Goal: Task Accomplishment & Management: Use online tool/utility

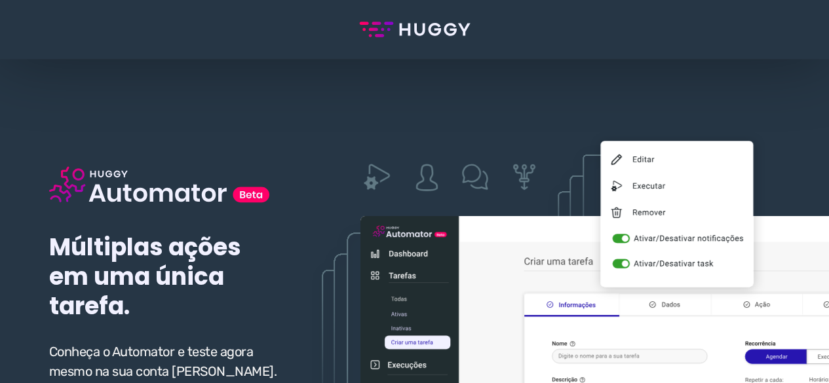
scroll to position [131, 0]
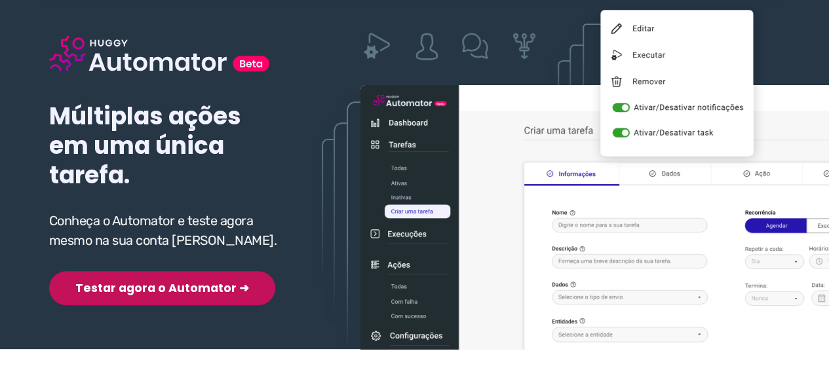
click at [155, 290] on button "Testar agora o Automator ➜" at bounding box center [162, 288] width 226 height 34
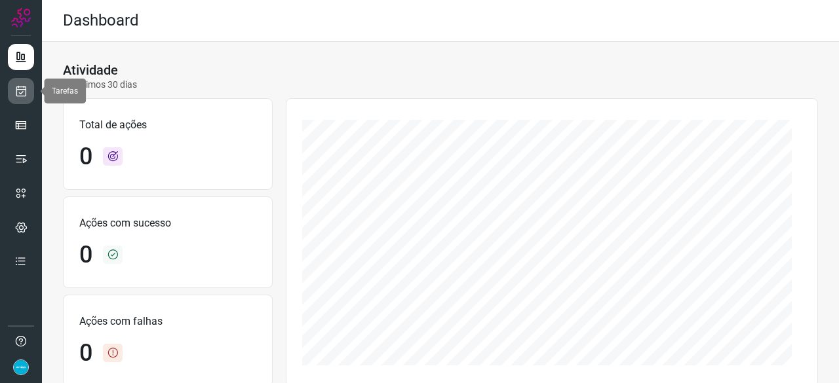
click at [28, 84] on link at bounding box center [21, 91] width 26 height 26
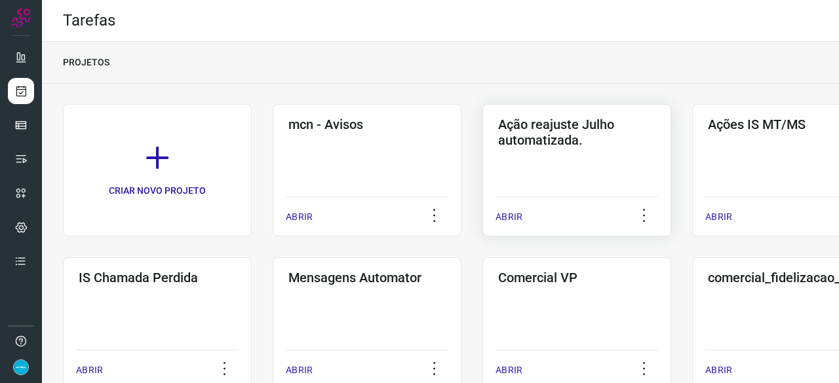
click at [517, 213] on p "ABRIR" at bounding box center [509, 217] width 27 height 14
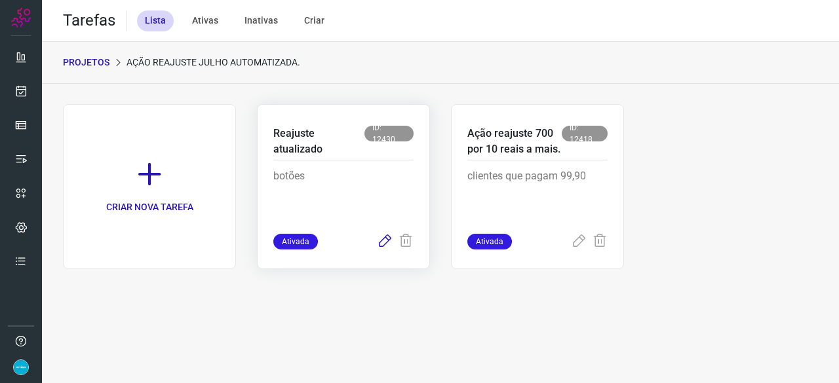
click at [384, 242] on icon at bounding box center [385, 242] width 16 height 16
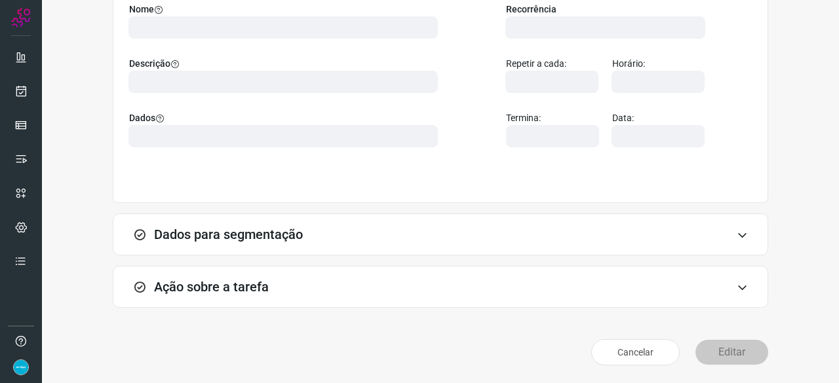
scroll to position [128, 0]
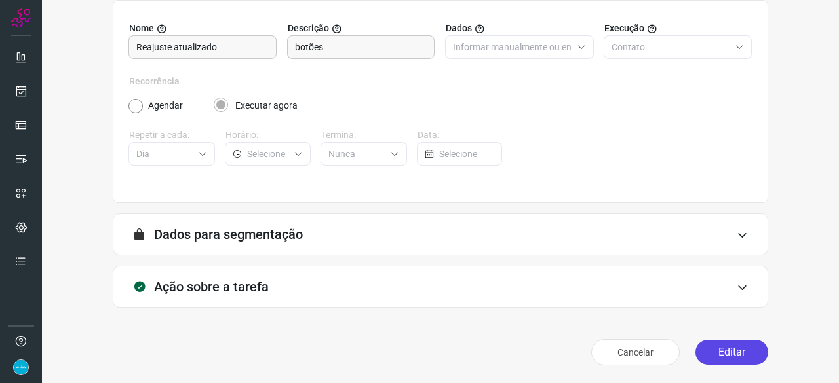
click at [728, 353] on button "Editar" at bounding box center [731, 352] width 73 height 25
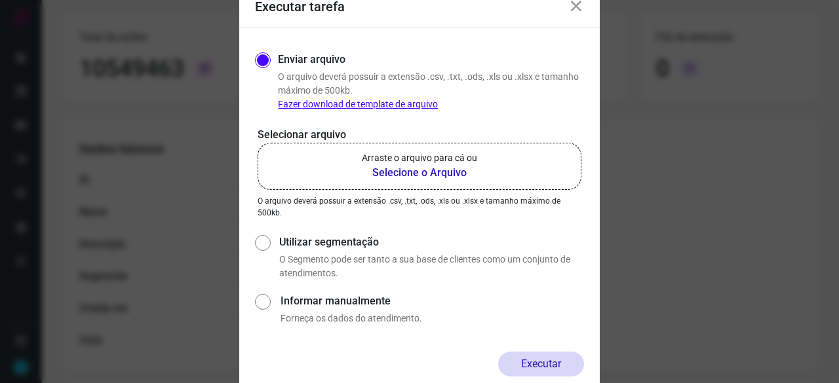
click at [385, 170] on b "Selecione o Arquivo" at bounding box center [419, 173] width 115 height 16
click at [0, 0] on input "Arraste o arquivo para cá ou Selecione o Arquivo" at bounding box center [0, 0] width 0 height 0
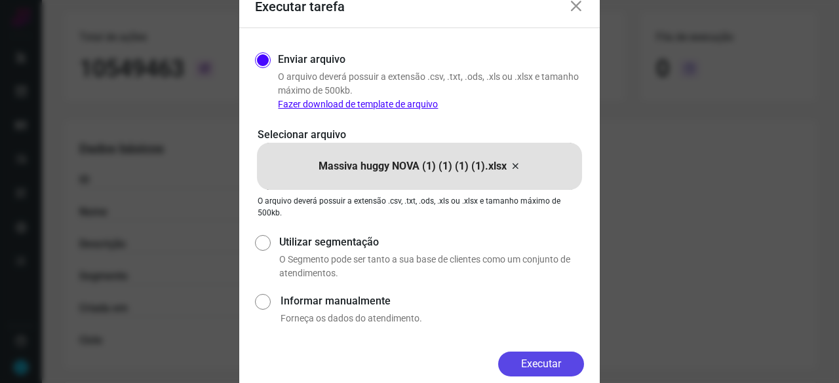
click at [526, 366] on button "Executar" at bounding box center [541, 364] width 86 height 25
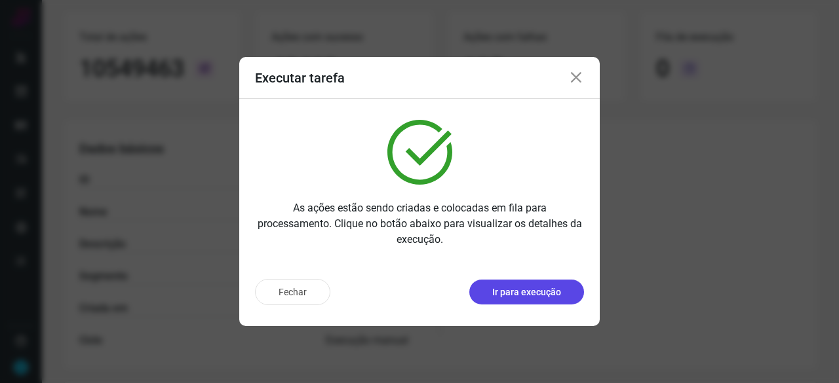
click at [519, 296] on p "Ir para execução" at bounding box center [526, 293] width 69 height 14
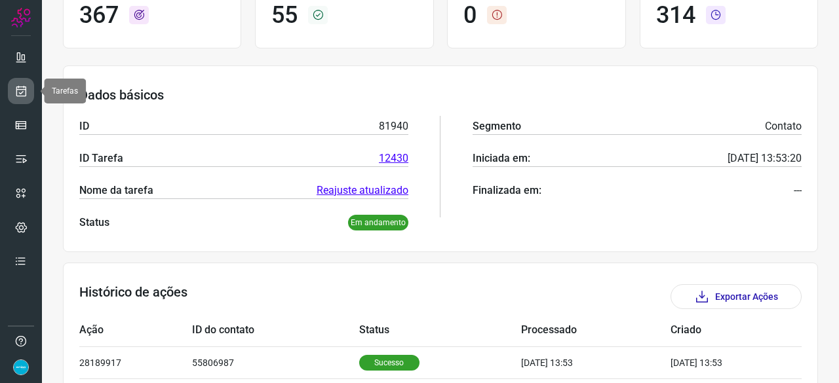
click at [14, 87] on icon at bounding box center [21, 91] width 14 height 13
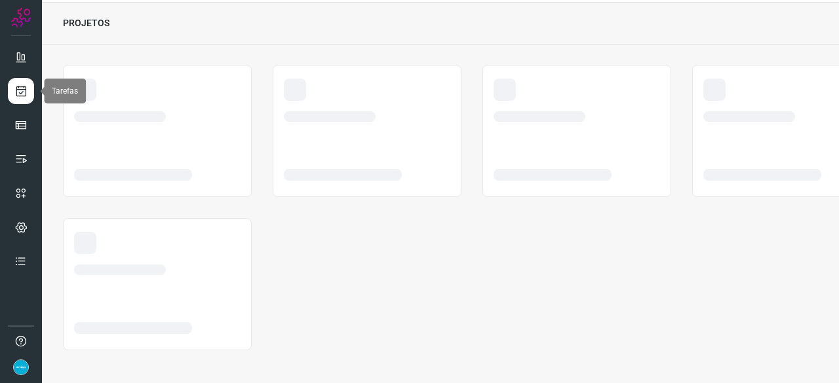
scroll to position [39, 0]
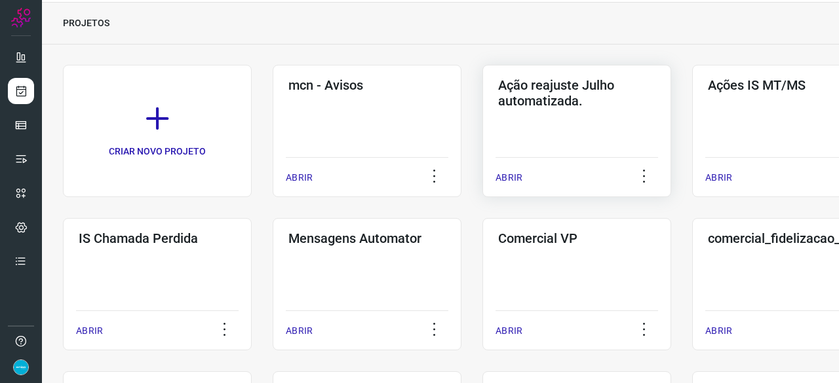
click at [513, 175] on p "ABRIR" at bounding box center [509, 178] width 27 height 14
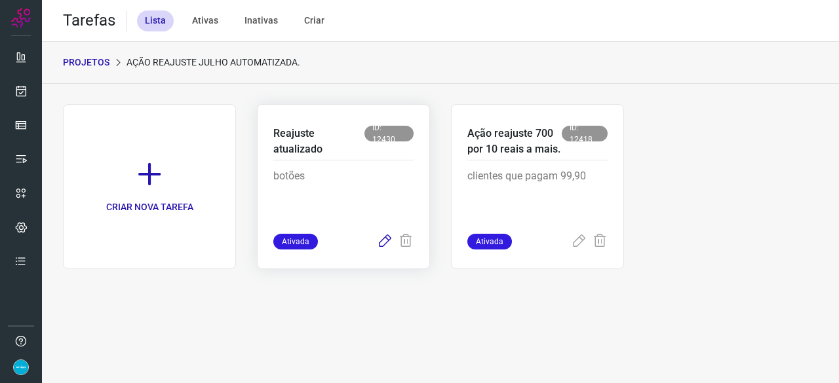
click at [387, 242] on icon at bounding box center [385, 242] width 16 height 16
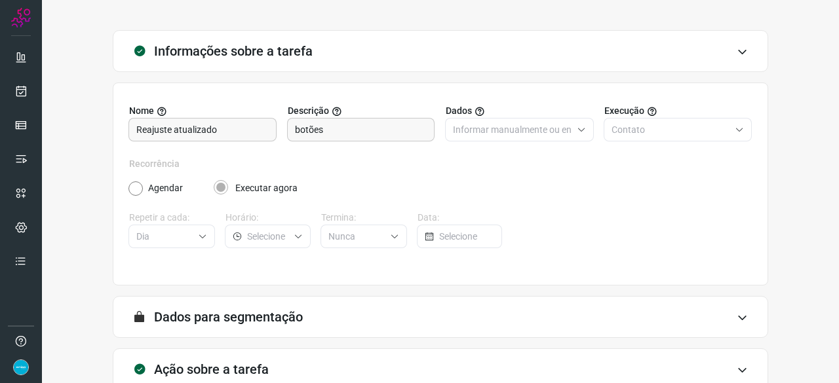
scroll to position [128, 0]
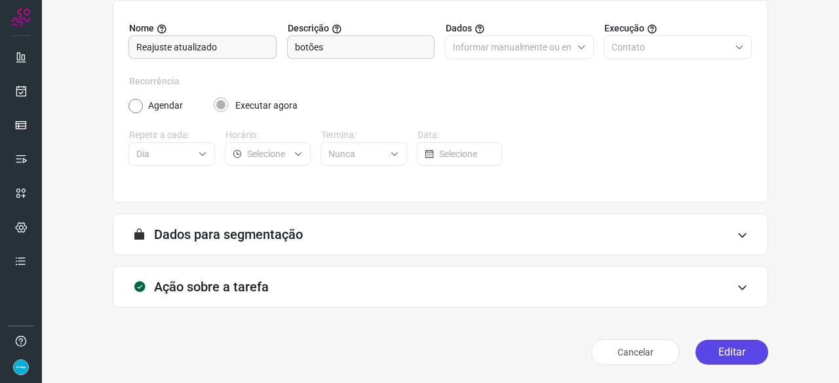
click at [714, 349] on button "Editar" at bounding box center [731, 352] width 73 height 25
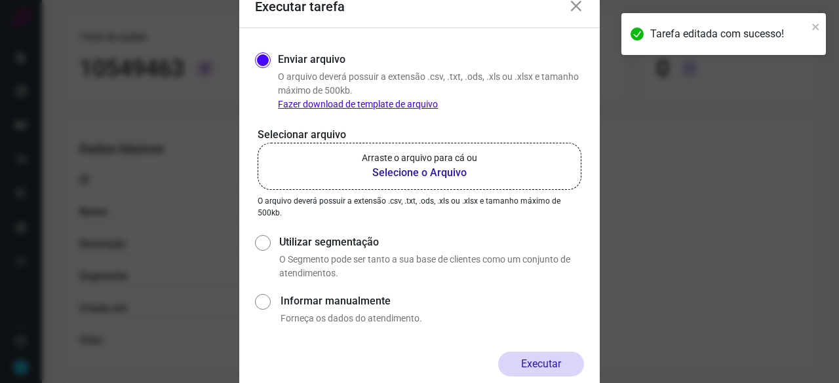
click at [402, 172] on b "Selecione o Arquivo" at bounding box center [419, 173] width 115 height 16
click at [0, 0] on input "Arraste o arquivo para cá ou Selecione o Arquivo" at bounding box center [0, 0] width 0 height 0
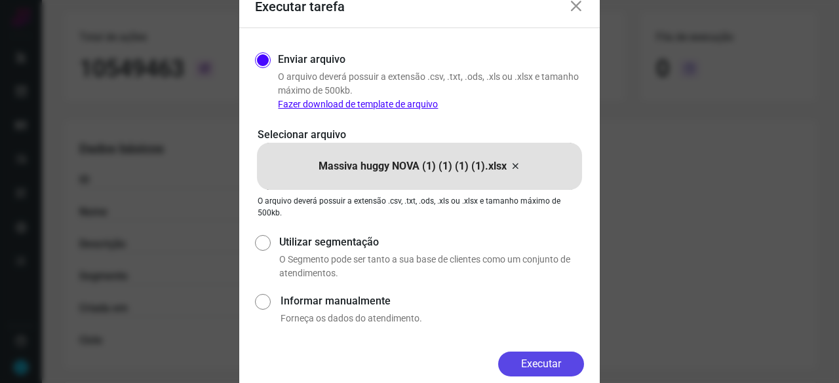
click at [552, 362] on button "Executar" at bounding box center [541, 364] width 86 height 25
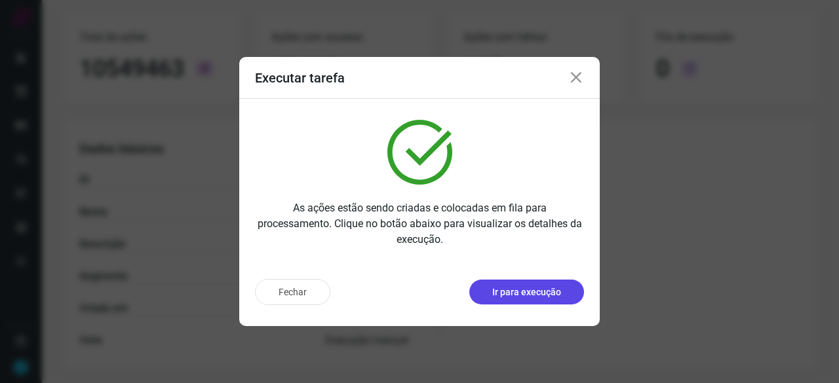
click at [539, 287] on p "Ir para execução" at bounding box center [526, 293] width 69 height 14
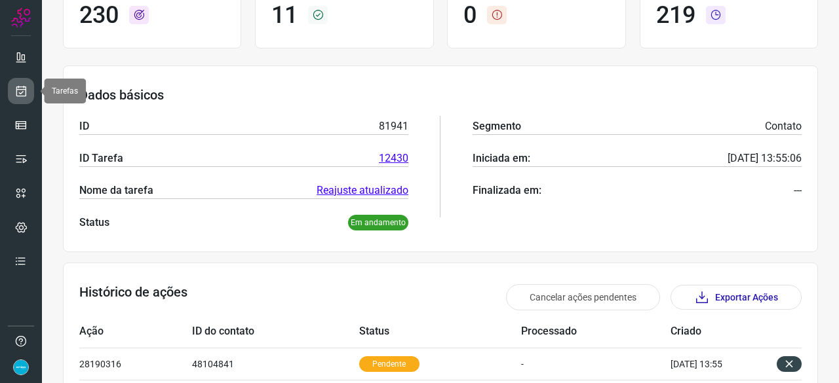
click at [18, 95] on icon at bounding box center [21, 91] width 14 height 13
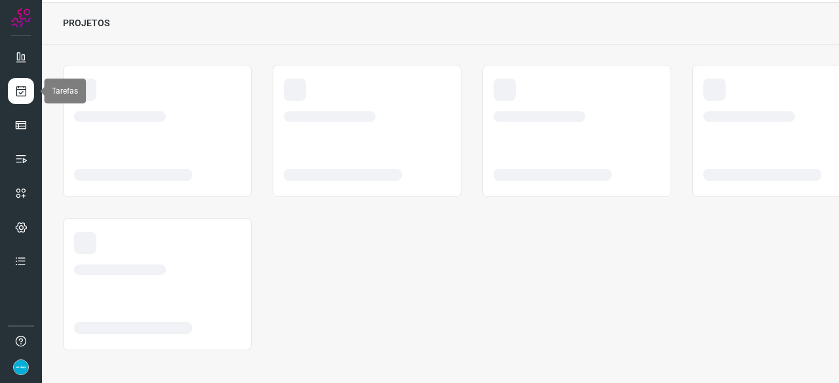
scroll to position [39, 0]
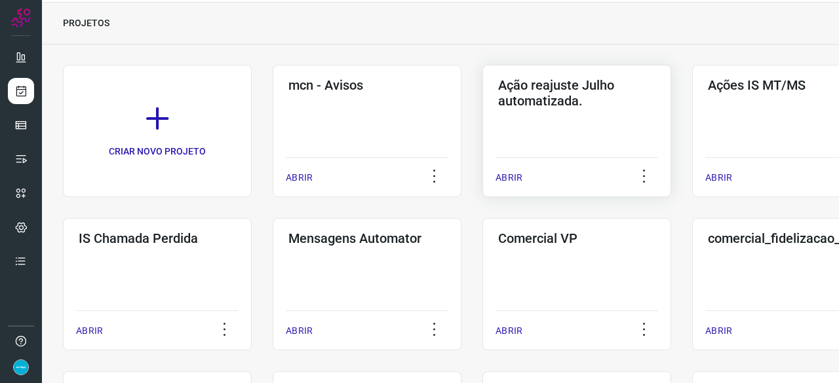
click at [512, 178] on p "ABRIR" at bounding box center [509, 178] width 27 height 14
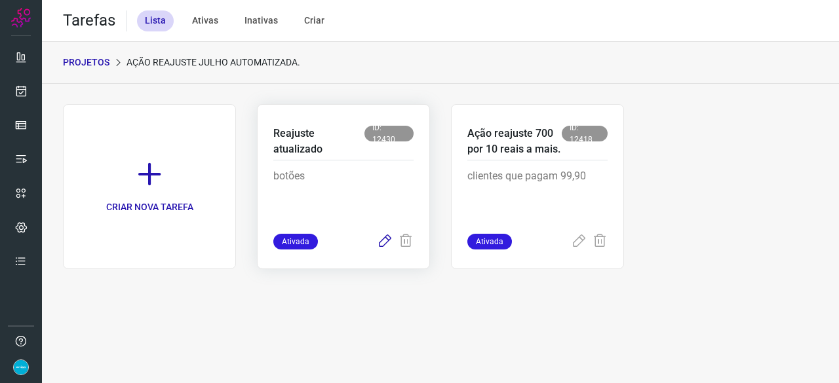
click at [382, 239] on icon at bounding box center [385, 242] width 16 height 16
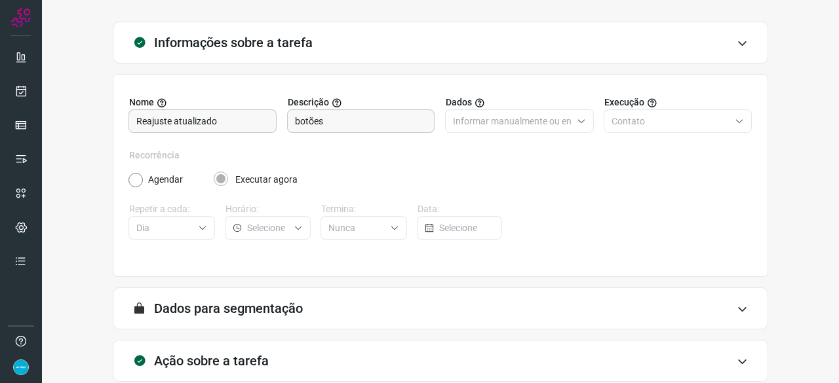
scroll to position [128, 0]
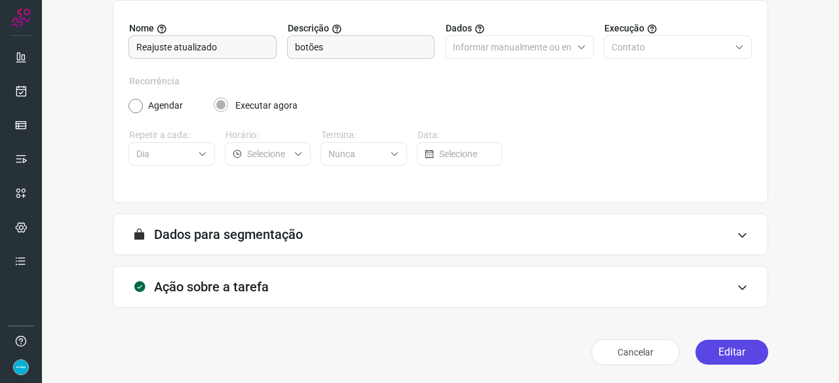
click at [735, 356] on button "Editar" at bounding box center [731, 352] width 73 height 25
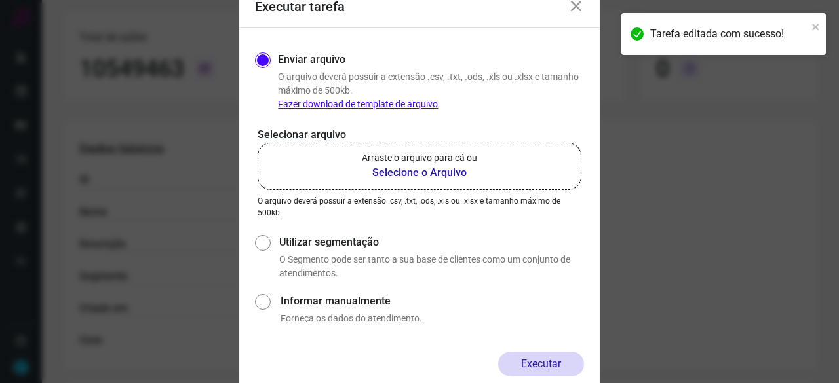
click at [403, 172] on b "Selecione o Arquivo" at bounding box center [419, 173] width 115 height 16
click at [0, 0] on input "Arraste o arquivo para cá ou Selecione o Arquivo" at bounding box center [0, 0] width 0 height 0
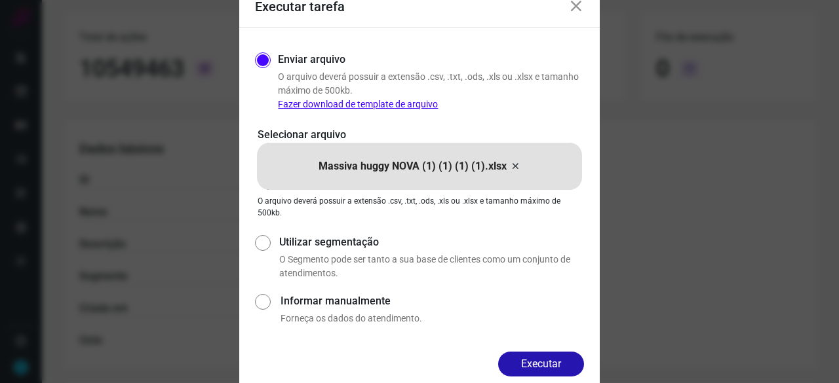
click at [543, 366] on button "Executar" at bounding box center [541, 364] width 86 height 25
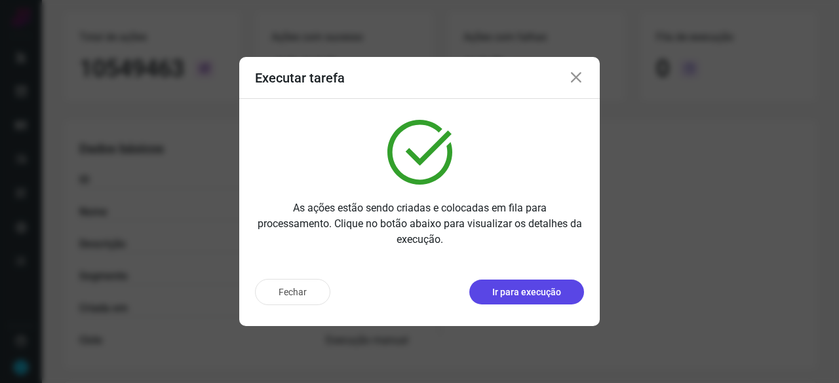
click at [543, 293] on p "Ir para execução" at bounding box center [526, 293] width 69 height 14
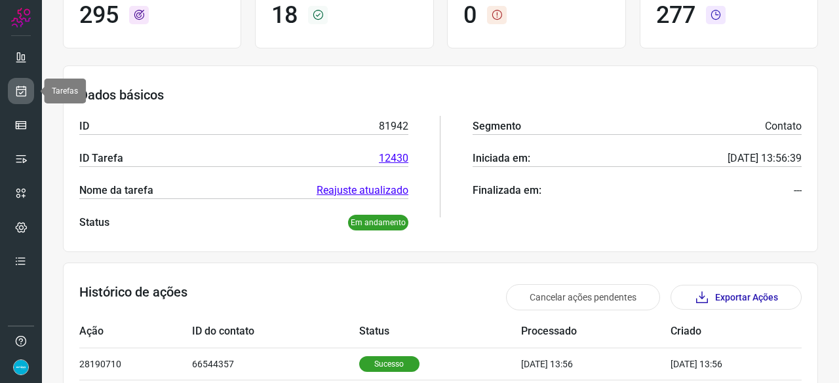
click at [14, 89] on icon at bounding box center [21, 91] width 14 height 13
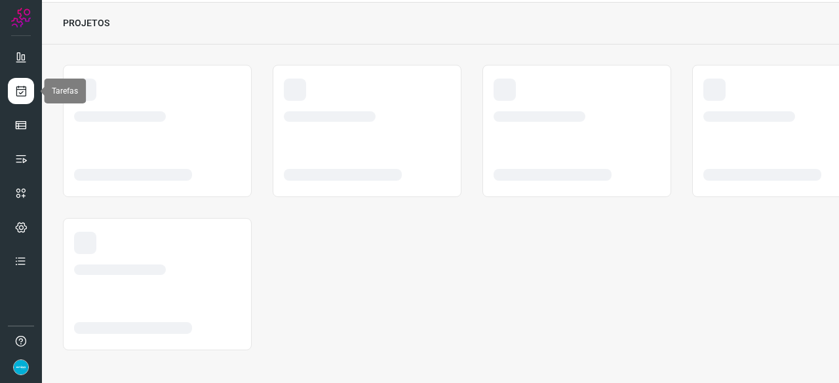
scroll to position [39, 0]
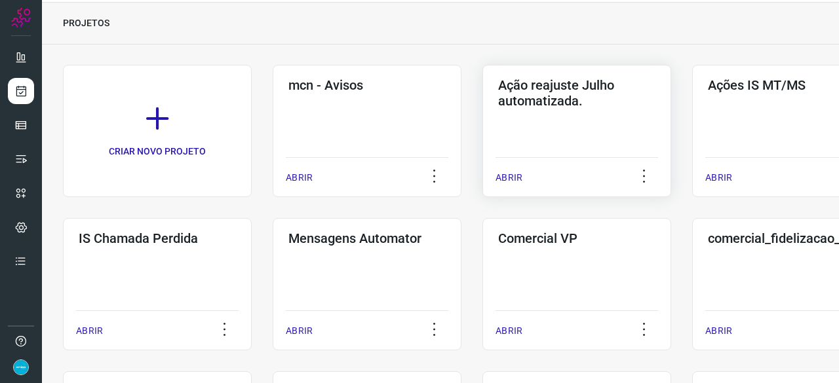
click at [515, 175] on p "ABRIR" at bounding box center [509, 178] width 27 height 14
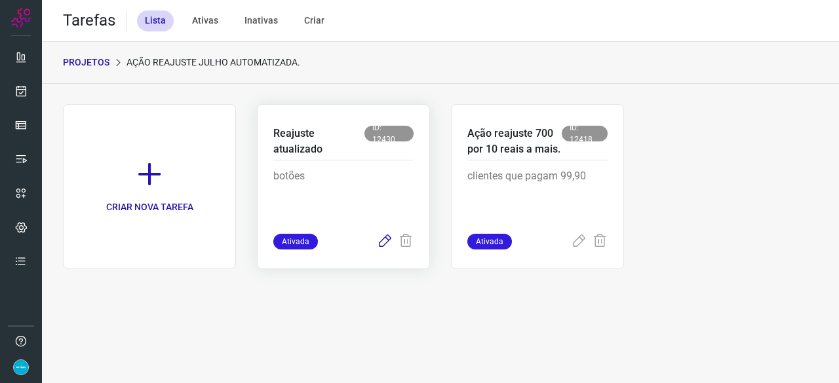
click at [384, 241] on icon at bounding box center [385, 242] width 16 height 16
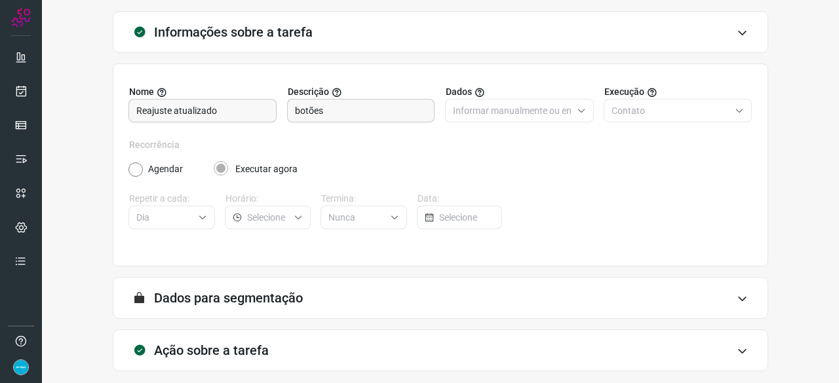
scroll to position [128, 0]
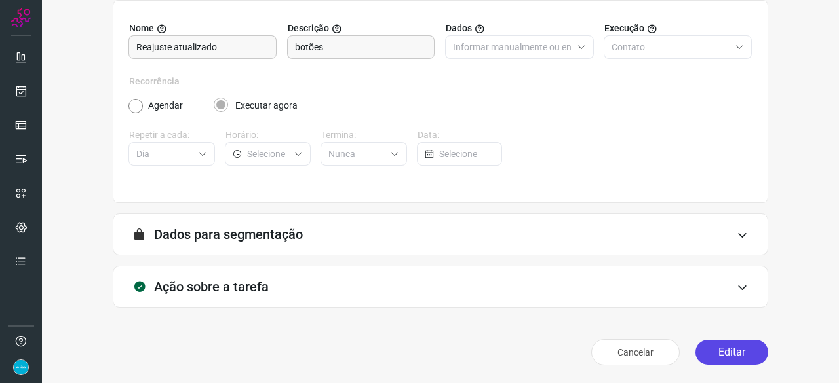
click at [727, 351] on button "Editar" at bounding box center [731, 352] width 73 height 25
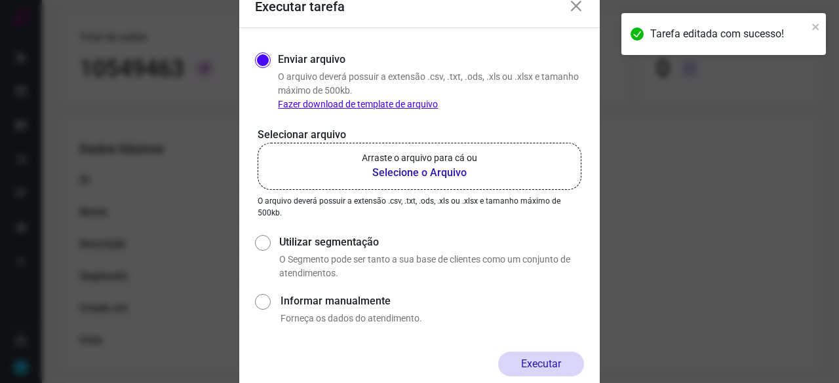
click at [404, 170] on b "Selecione o Arquivo" at bounding box center [419, 173] width 115 height 16
click at [0, 0] on input "Arraste o arquivo para cá ou Selecione o Arquivo" at bounding box center [0, 0] width 0 height 0
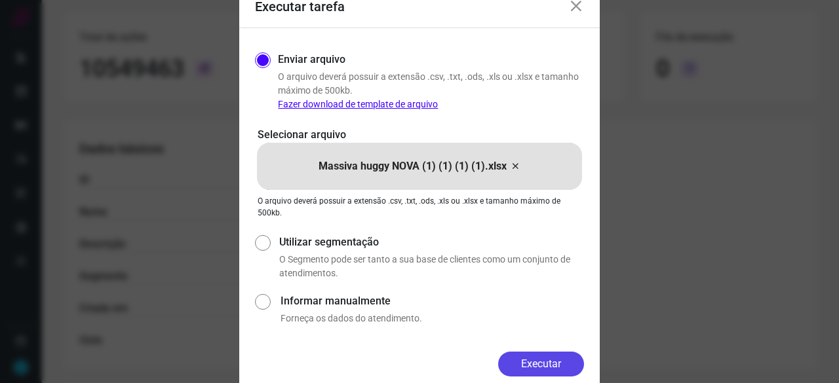
drag, startPoint x: 537, startPoint y: 359, endPoint x: 558, endPoint y: 358, distance: 21.6
click at [537, 359] on button "Executar" at bounding box center [541, 364] width 86 height 25
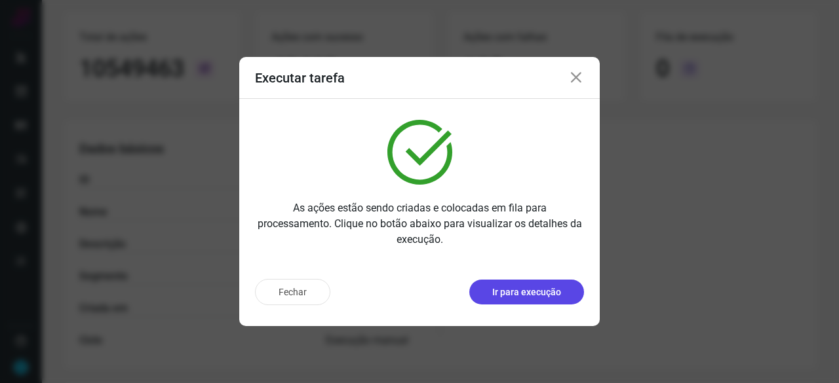
click at [547, 290] on p "Ir para execução" at bounding box center [526, 293] width 69 height 14
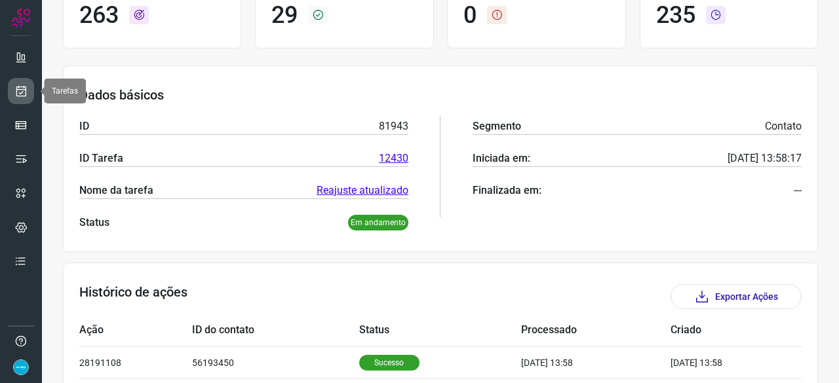
click at [18, 92] on icon at bounding box center [21, 91] width 14 height 13
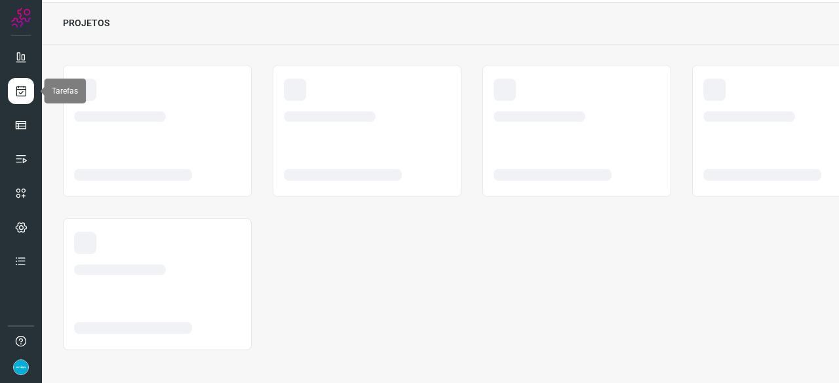
scroll to position [39, 0]
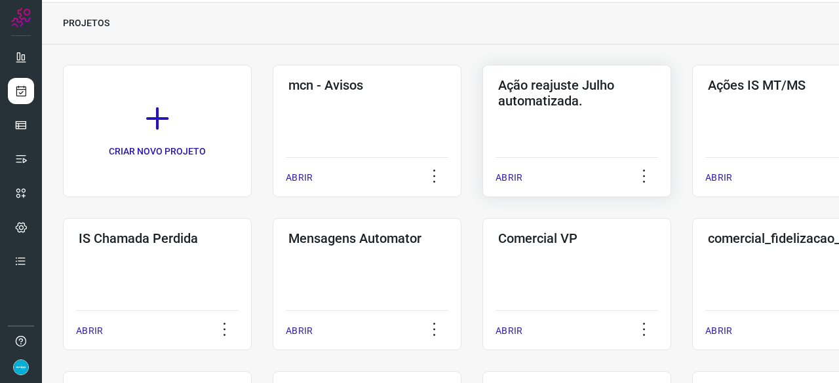
click at [498, 176] on p "ABRIR" at bounding box center [509, 178] width 27 height 14
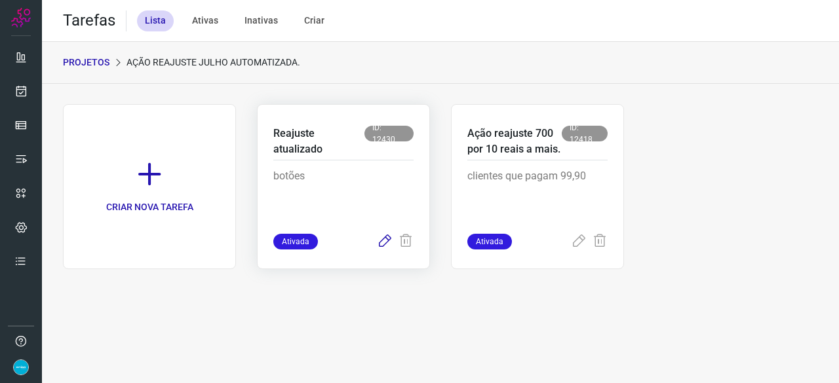
click at [385, 242] on icon at bounding box center [385, 242] width 16 height 16
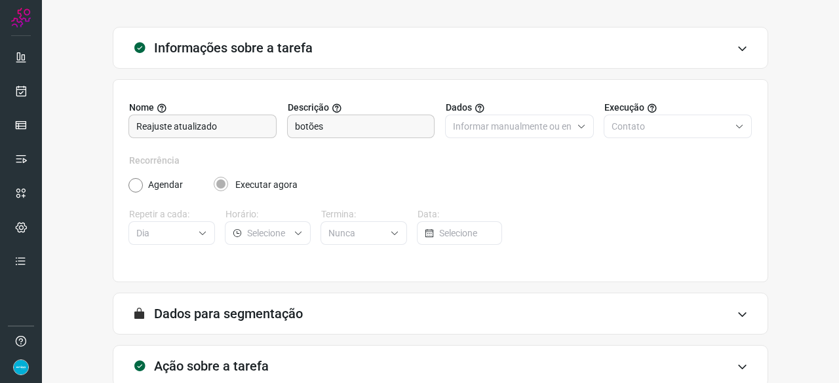
scroll to position [128, 0]
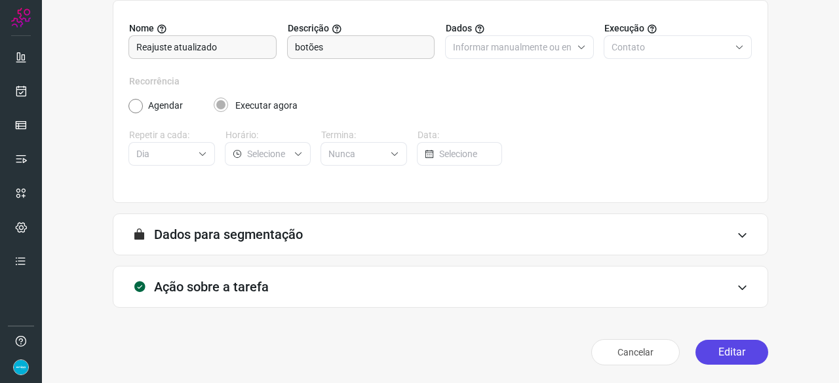
click at [720, 357] on button "Editar" at bounding box center [731, 352] width 73 height 25
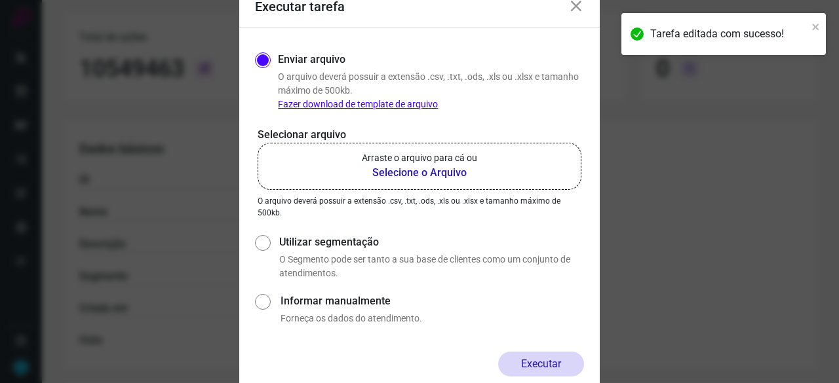
click at [400, 174] on b "Selecione o Arquivo" at bounding box center [419, 173] width 115 height 16
click at [0, 0] on input "Arraste o arquivo para cá ou Selecione o Arquivo" at bounding box center [0, 0] width 0 height 0
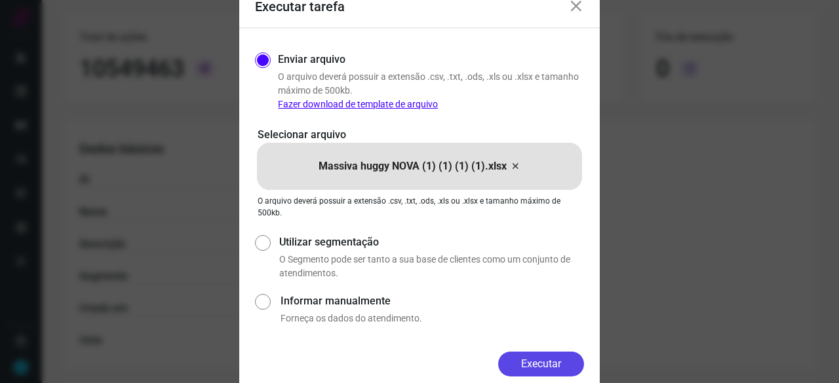
click at [562, 357] on button "Executar" at bounding box center [541, 364] width 86 height 25
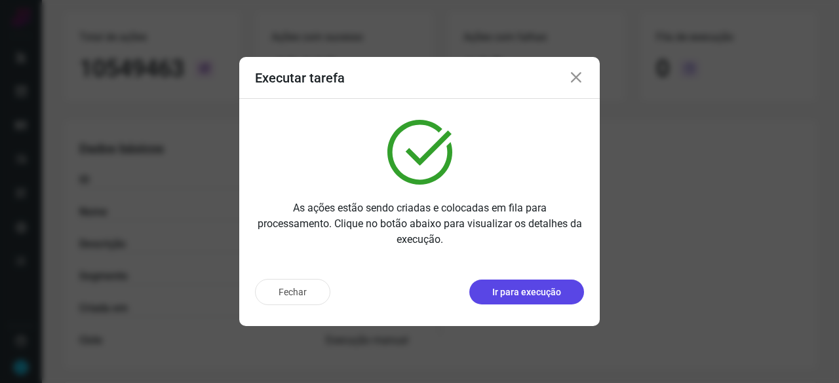
click at [515, 301] on button "Ir para execução" at bounding box center [526, 292] width 115 height 25
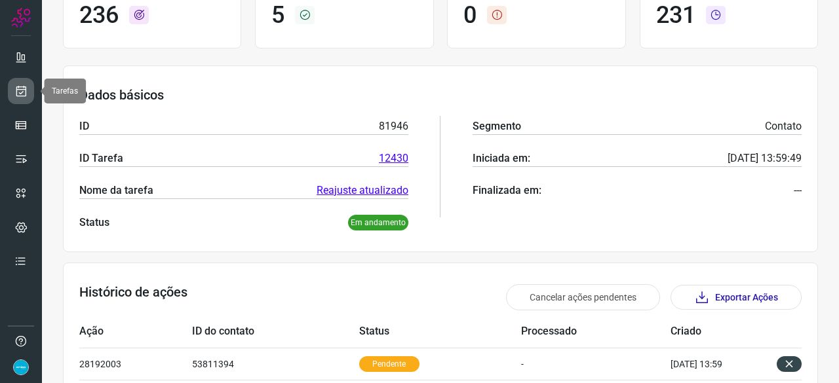
click at [23, 88] on icon at bounding box center [21, 91] width 14 height 13
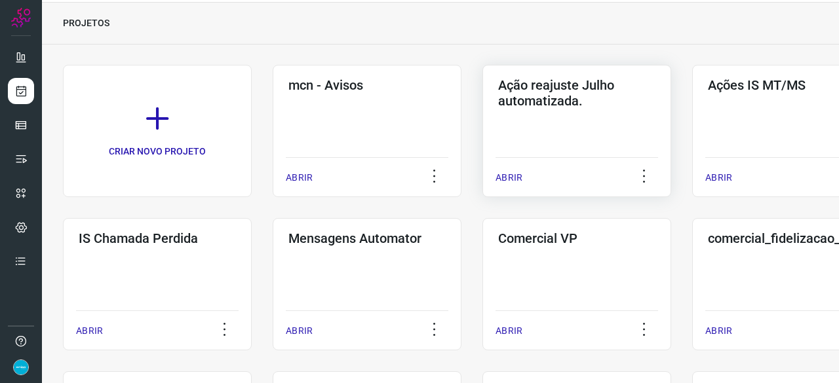
click at [513, 176] on p "ABRIR" at bounding box center [509, 178] width 27 height 14
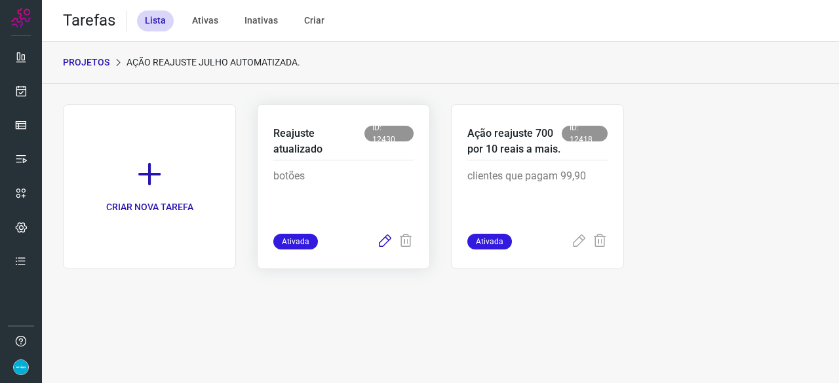
click at [388, 239] on icon at bounding box center [385, 242] width 16 height 16
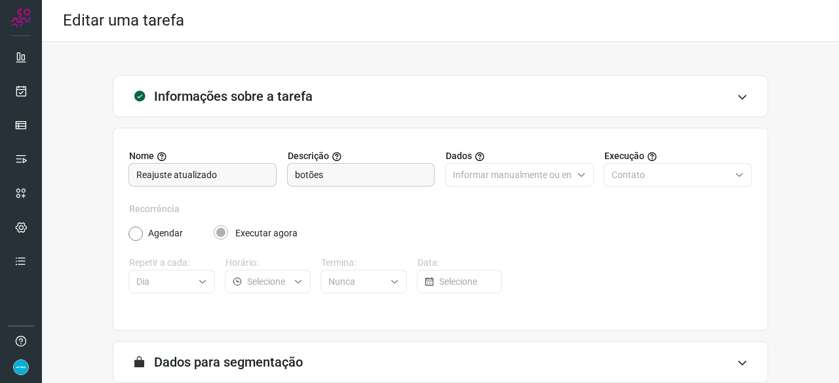
scroll to position [128, 0]
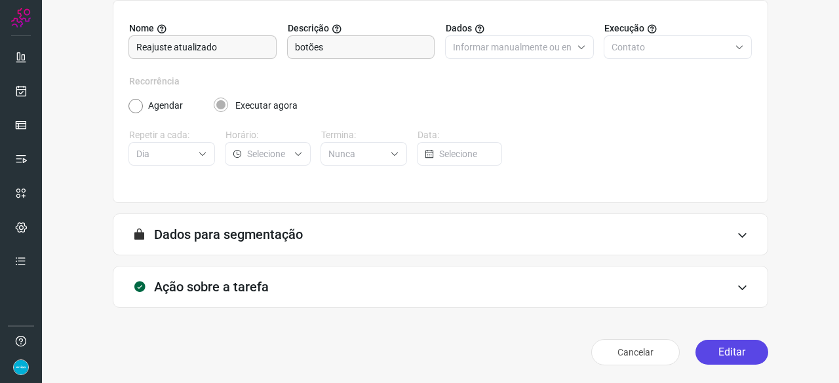
click at [714, 351] on button "Editar" at bounding box center [731, 352] width 73 height 25
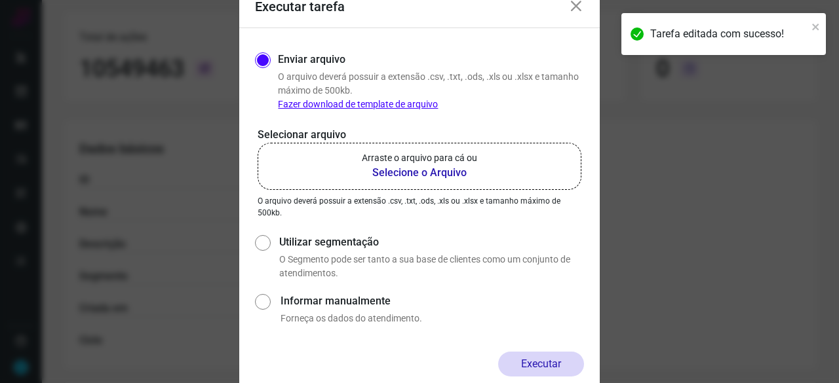
click at [406, 174] on b "Selecione o Arquivo" at bounding box center [419, 173] width 115 height 16
click at [0, 0] on input "Arraste o arquivo para cá ou Selecione o Arquivo" at bounding box center [0, 0] width 0 height 0
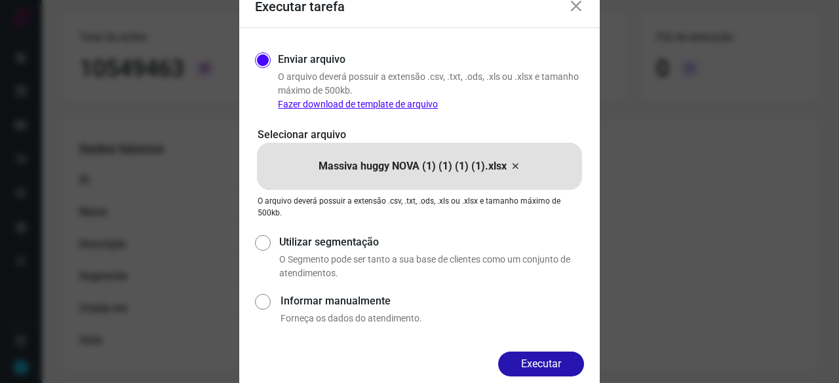
click at [552, 360] on button "Executar" at bounding box center [541, 364] width 86 height 25
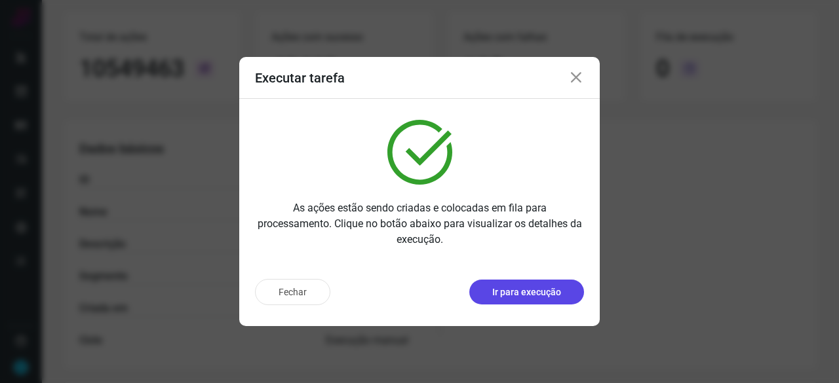
click at [514, 298] on p "Ir para execução" at bounding box center [526, 293] width 69 height 14
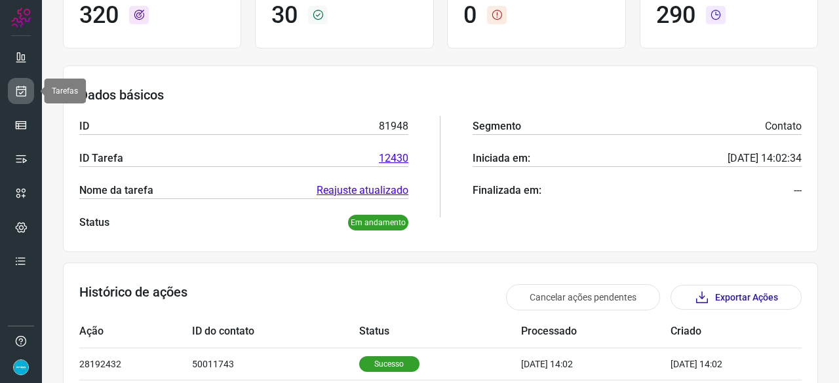
click at [25, 94] on icon at bounding box center [21, 91] width 14 height 13
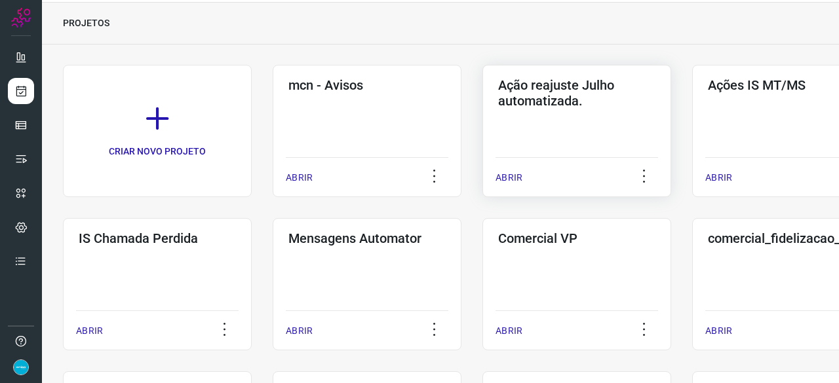
click at [519, 178] on p "ABRIR" at bounding box center [509, 178] width 27 height 14
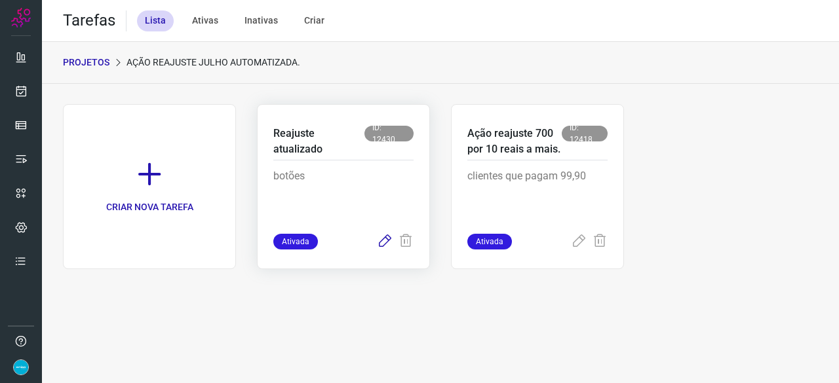
click at [381, 241] on icon at bounding box center [385, 242] width 16 height 16
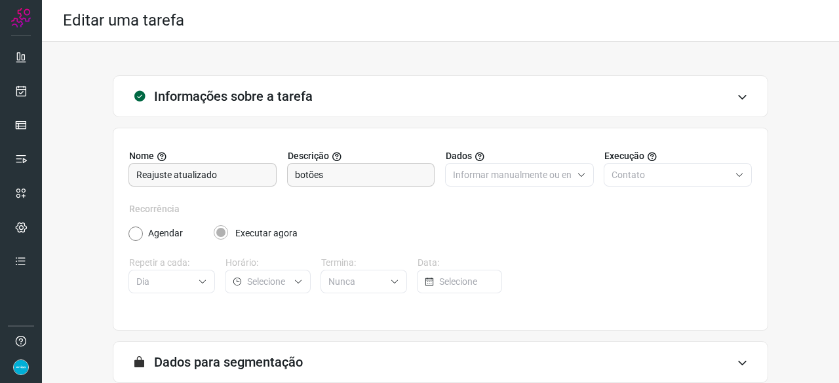
scroll to position [128, 0]
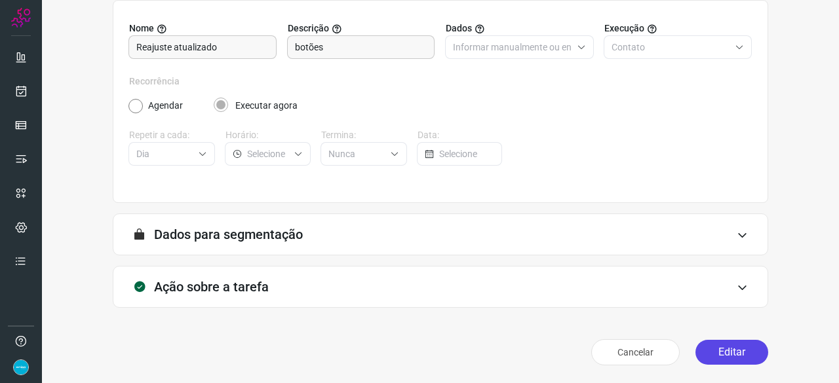
click at [728, 359] on button "Editar" at bounding box center [731, 352] width 73 height 25
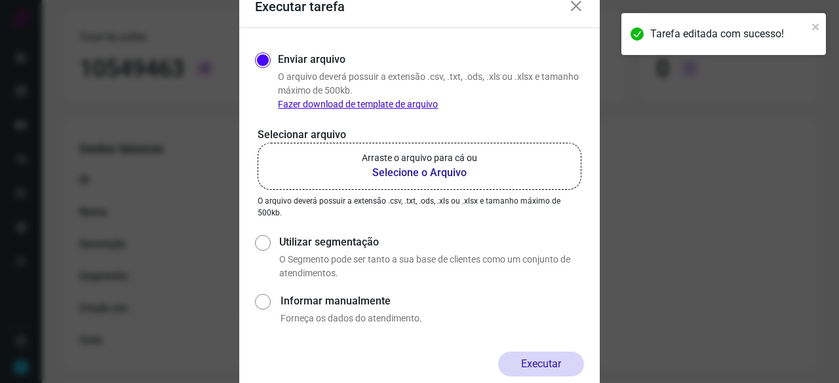
click at [399, 173] on b "Selecione o Arquivo" at bounding box center [419, 173] width 115 height 16
click at [0, 0] on input "Arraste o arquivo para cá ou Selecione o Arquivo" at bounding box center [0, 0] width 0 height 0
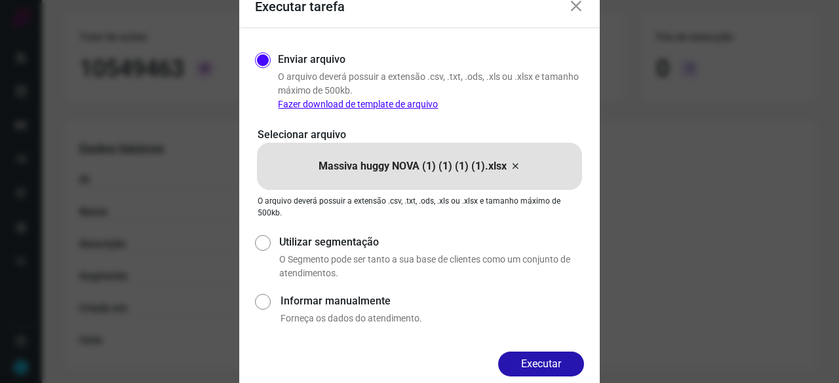
click at [539, 359] on button "Executar" at bounding box center [541, 364] width 86 height 25
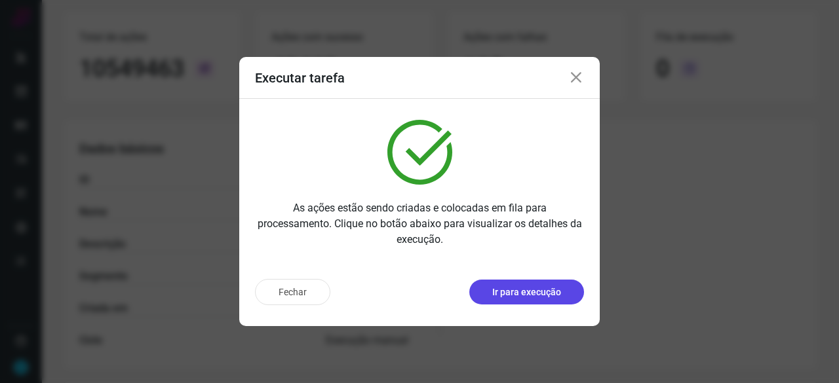
click at [533, 296] on p "Ir para execução" at bounding box center [526, 293] width 69 height 14
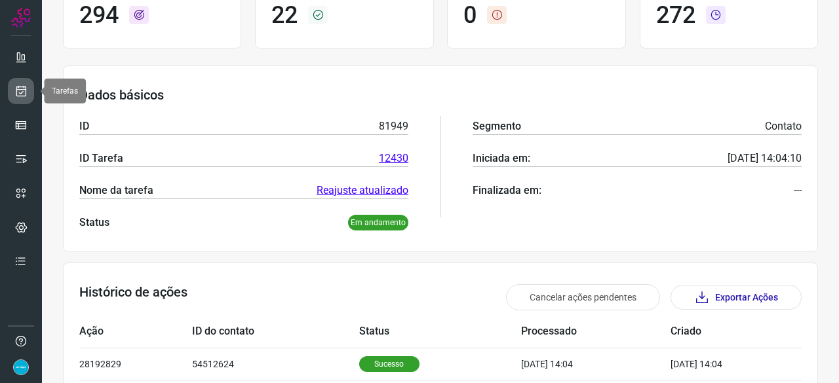
click at [21, 87] on icon at bounding box center [21, 91] width 14 height 13
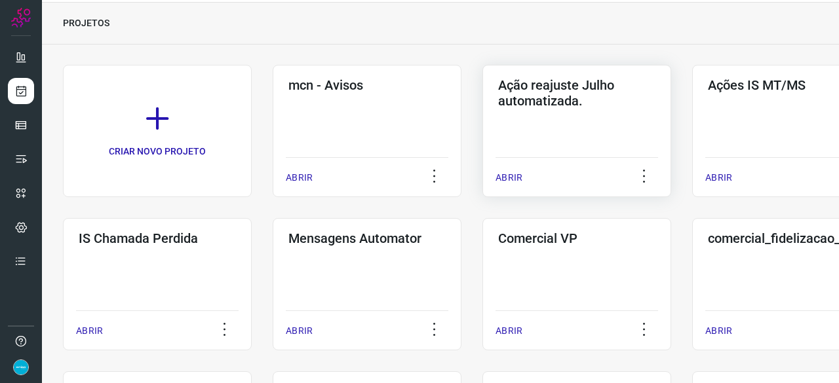
click at [502, 178] on p "ABRIR" at bounding box center [509, 178] width 27 height 14
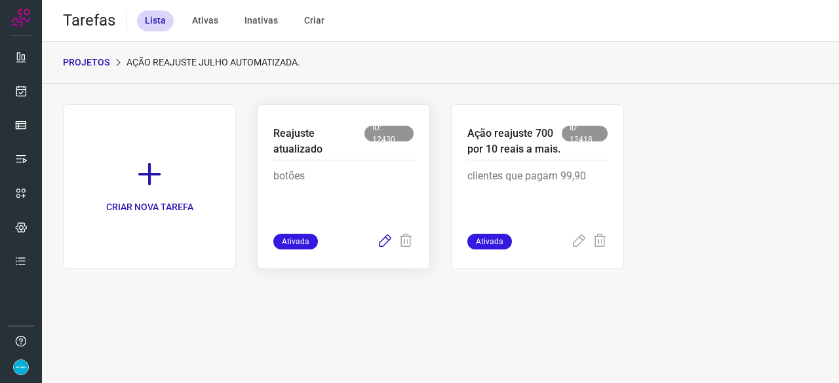
click at [382, 242] on icon at bounding box center [385, 242] width 16 height 16
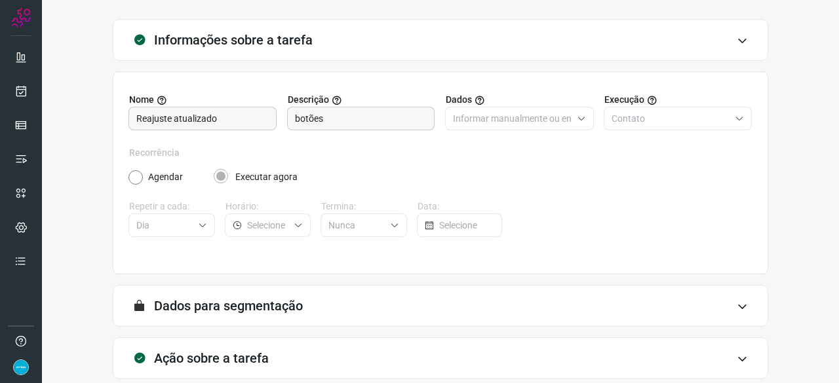
scroll to position [128, 0]
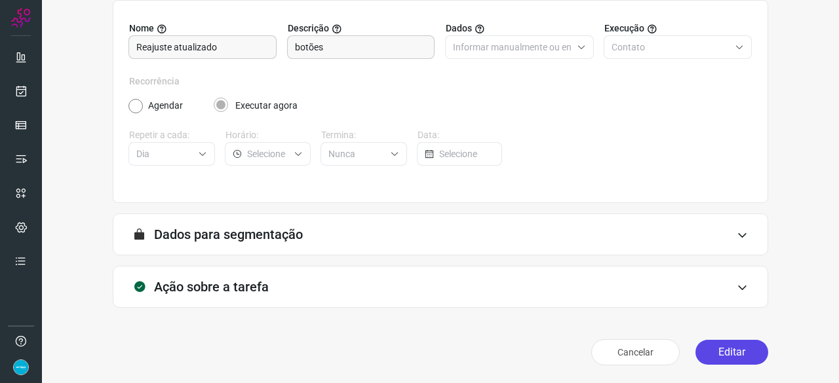
click at [705, 350] on button "Editar" at bounding box center [731, 352] width 73 height 25
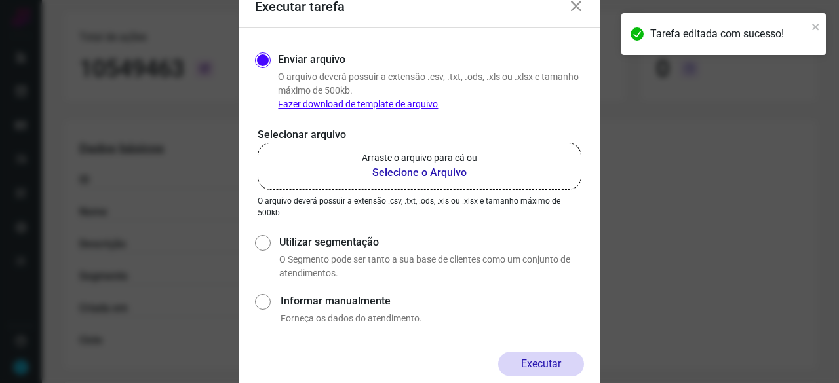
click at [398, 172] on b "Selecione o Arquivo" at bounding box center [419, 173] width 115 height 16
click at [0, 0] on input "Arraste o arquivo para cá ou Selecione o Arquivo" at bounding box center [0, 0] width 0 height 0
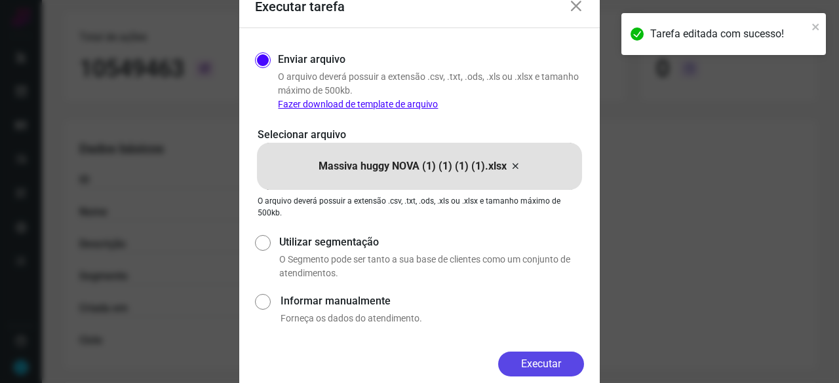
click at [541, 371] on button "Executar" at bounding box center [541, 364] width 86 height 25
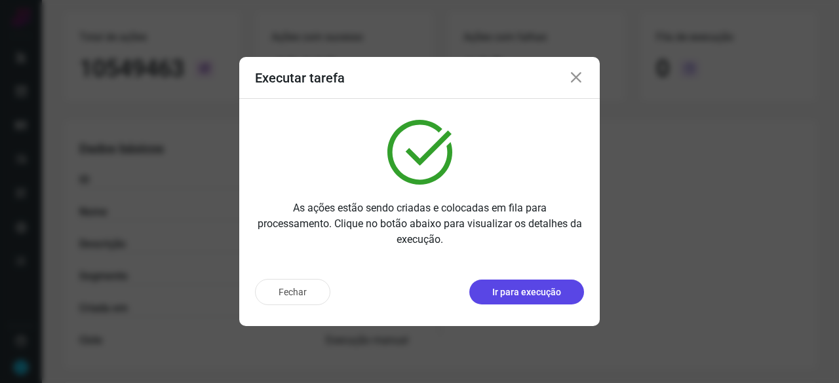
click at [539, 298] on p "Ir para execução" at bounding box center [526, 293] width 69 height 14
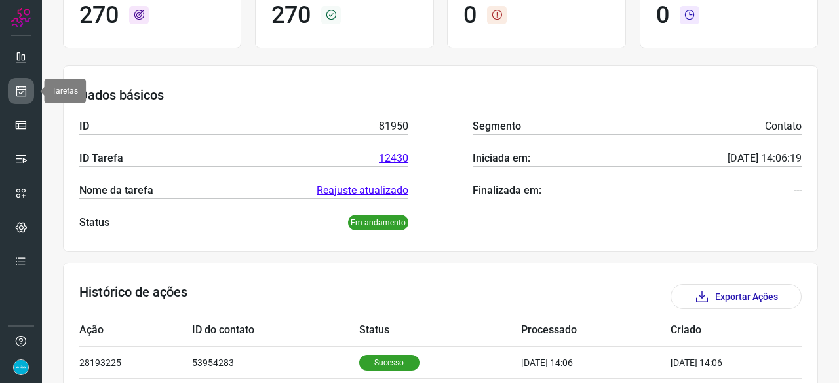
click at [26, 92] on icon at bounding box center [21, 91] width 14 height 13
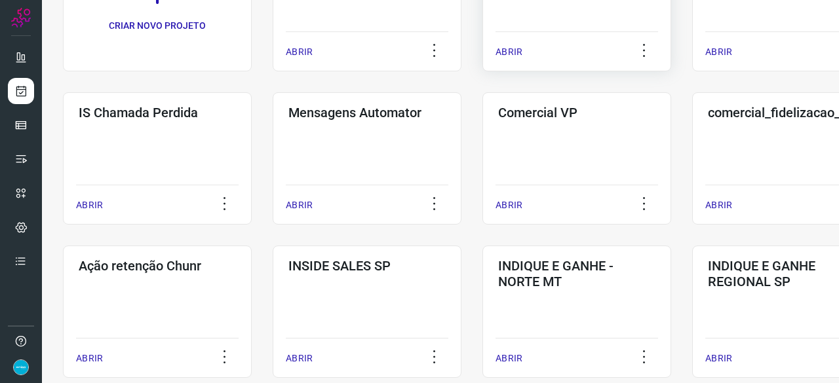
scroll to position [236, 0]
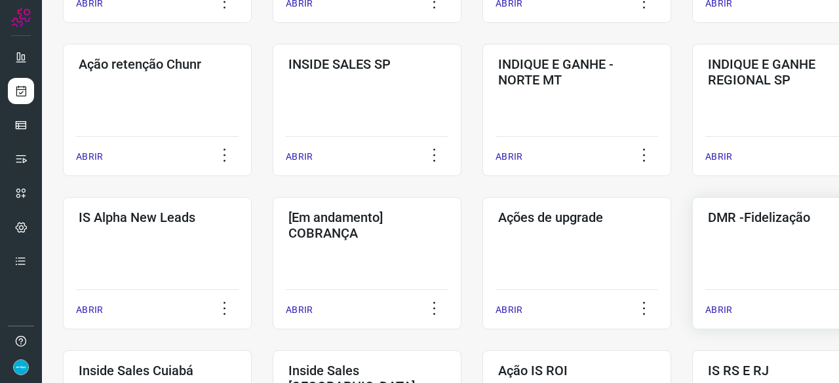
click at [714, 307] on p "ABRIR" at bounding box center [718, 310] width 27 height 14
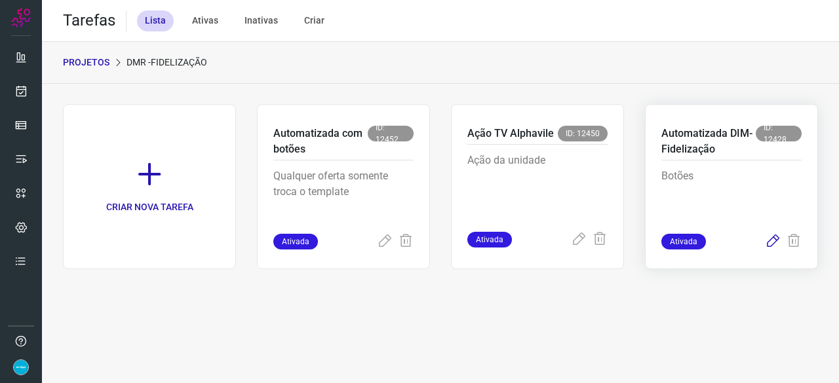
click at [770, 243] on icon at bounding box center [773, 242] width 16 height 16
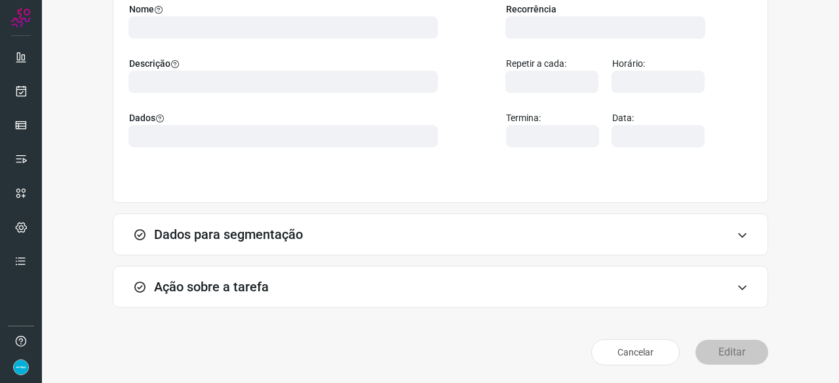
scroll to position [128, 0]
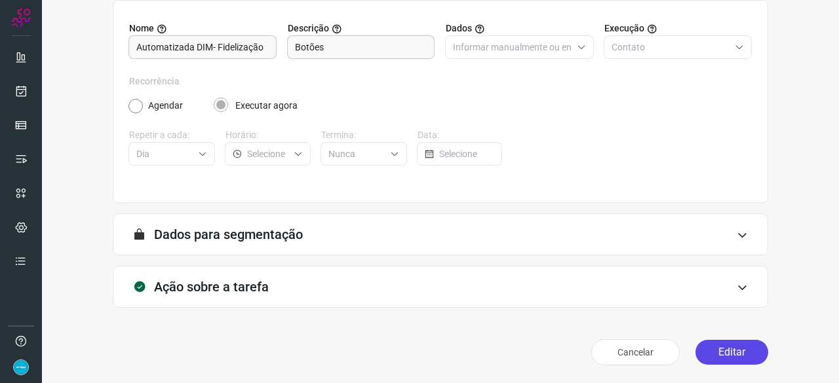
click at [735, 356] on button "Editar" at bounding box center [731, 352] width 73 height 25
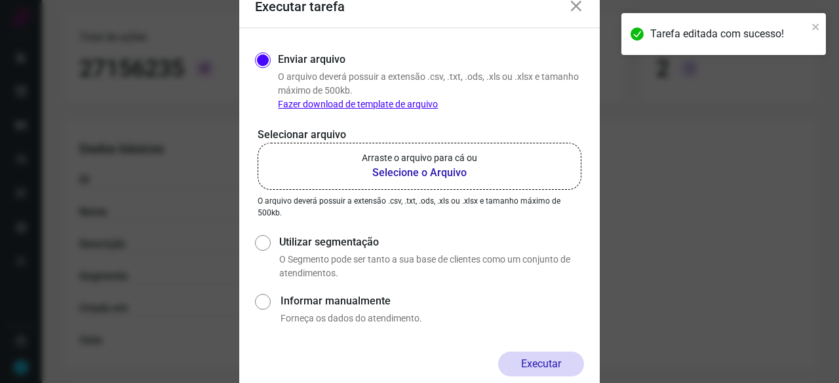
click at [407, 171] on b "Selecione o Arquivo" at bounding box center [419, 173] width 115 height 16
click at [0, 0] on input "Arraste o arquivo para cá ou Selecione o Arquivo" at bounding box center [0, 0] width 0 height 0
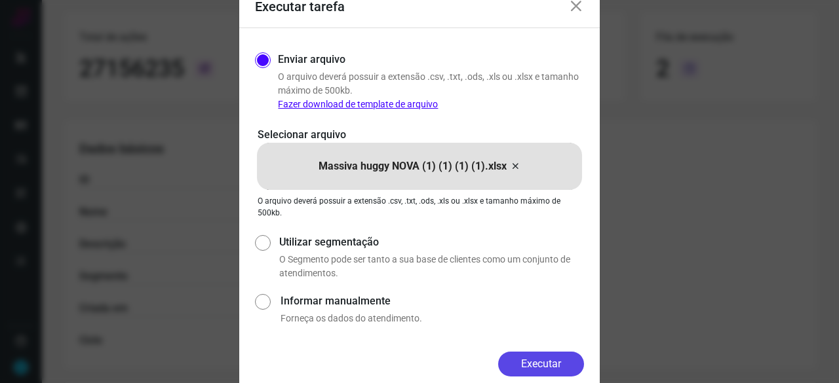
click at [545, 366] on button "Executar" at bounding box center [541, 364] width 86 height 25
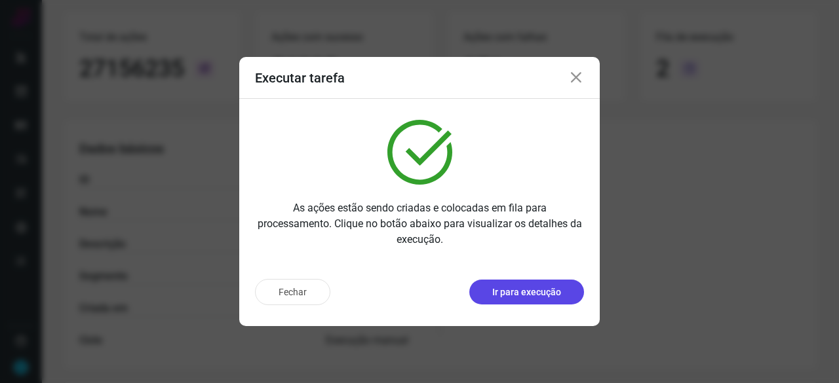
click at [543, 293] on p "Ir para execução" at bounding box center [526, 293] width 69 height 14
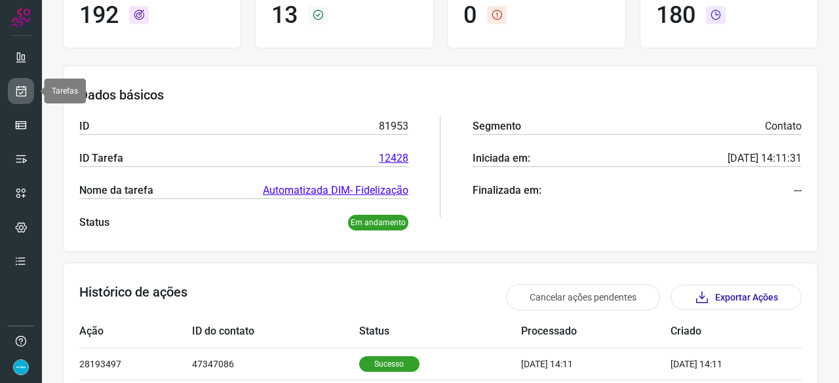
click at [28, 92] on link at bounding box center [21, 91] width 26 height 26
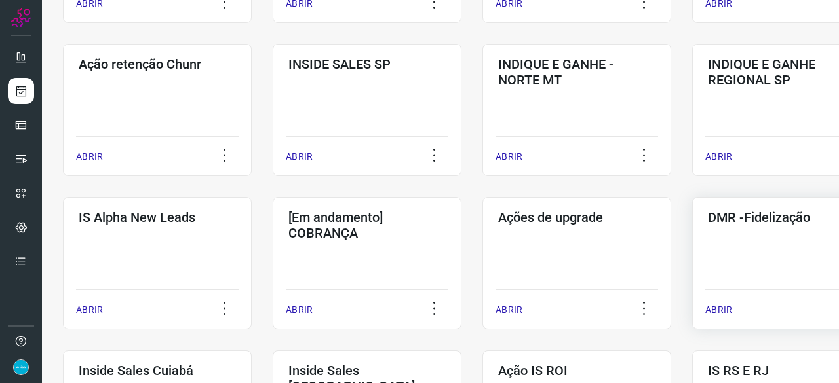
click at [709, 306] on p "ABRIR" at bounding box center [718, 310] width 27 height 14
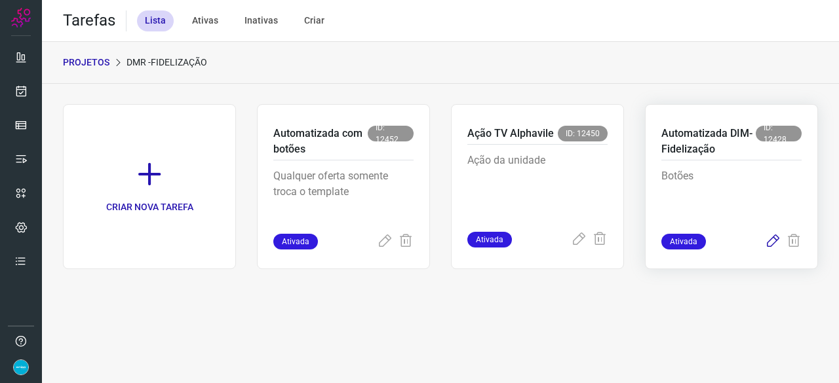
click at [772, 241] on icon at bounding box center [773, 242] width 16 height 16
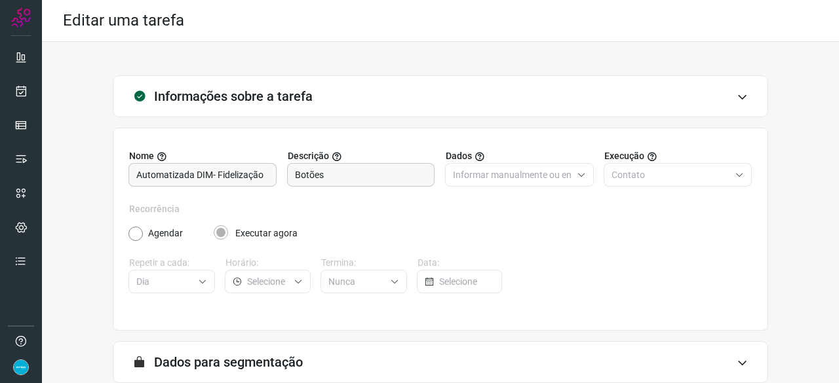
scroll to position [128, 0]
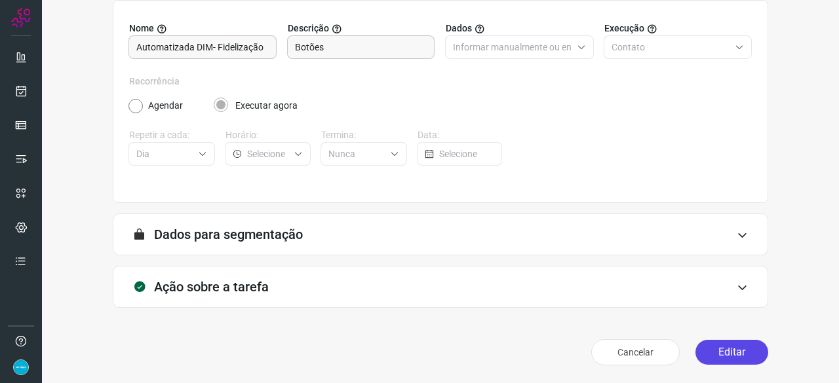
click at [722, 354] on button "Editar" at bounding box center [731, 352] width 73 height 25
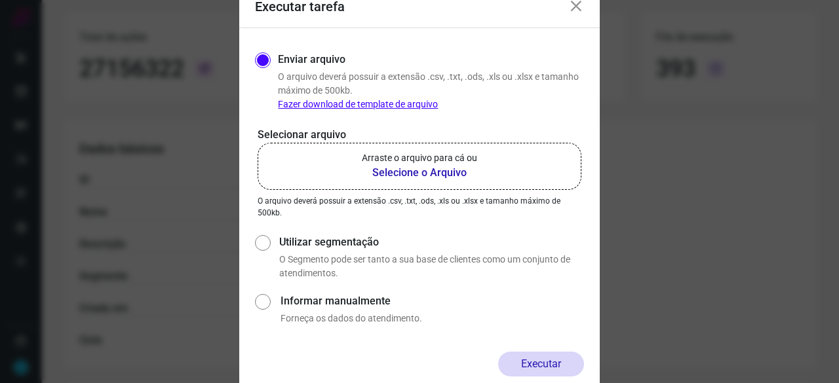
click at [434, 174] on b "Selecione o Arquivo" at bounding box center [419, 173] width 115 height 16
click at [0, 0] on input "Arraste o arquivo para cá ou Selecione o Arquivo" at bounding box center [0, 0] width 0 height 0
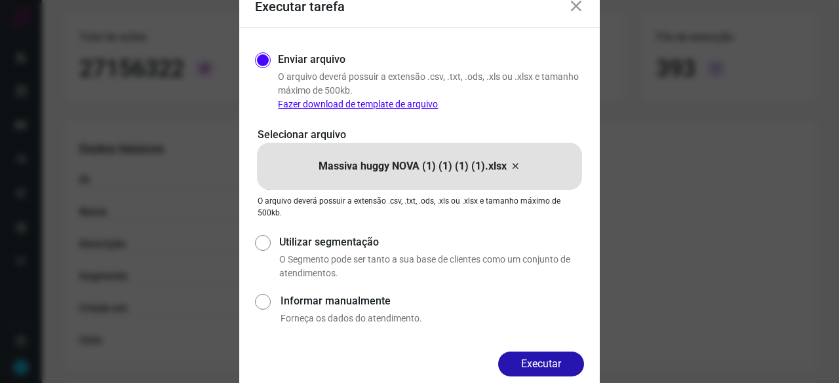
click at [566, 361] on button "Executar" at bounding box center [541, 364] width 86 height 25
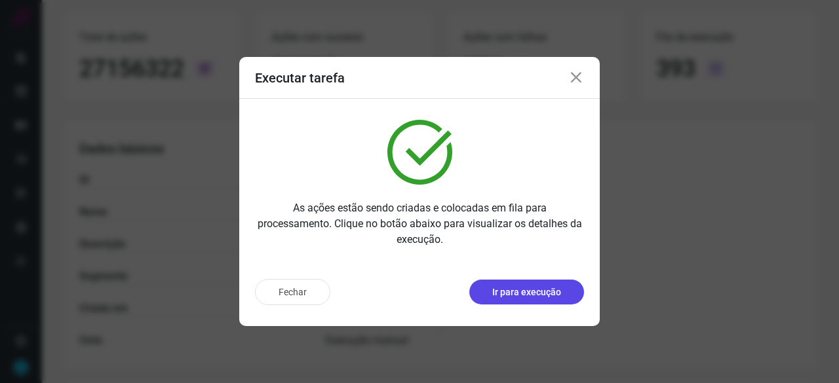
click at [544, 293] on p "Ir para execução" at bounding box center [526, 293] width 69 height 14
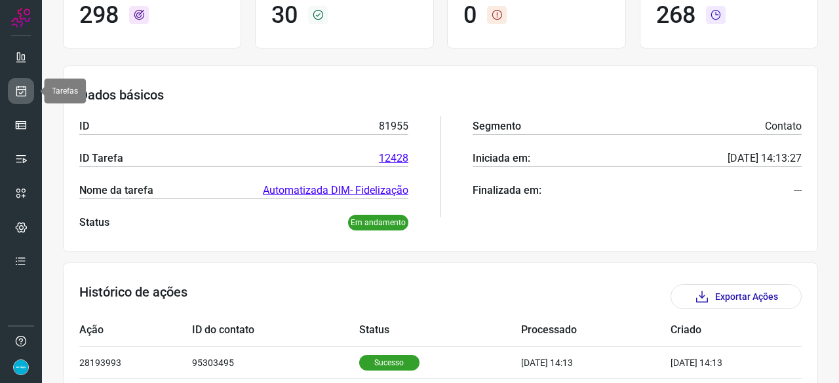
click at [22, 90] on icon at bounding box center [21, 91] width 14 height 13
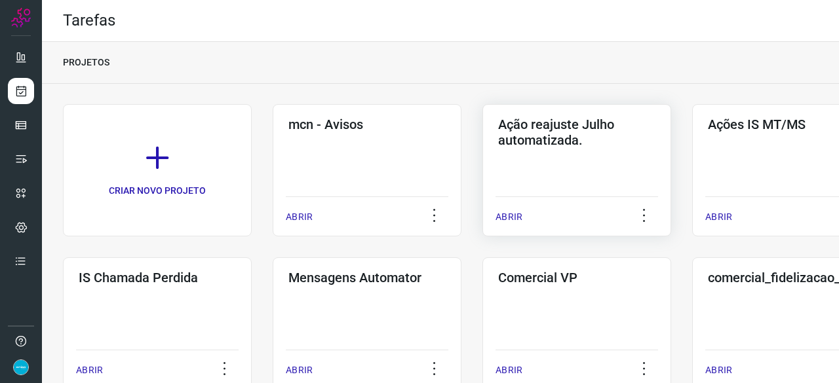
click at [506, 217] on p "ABRIR" at bounding box center [509, 217] width 27 height 14
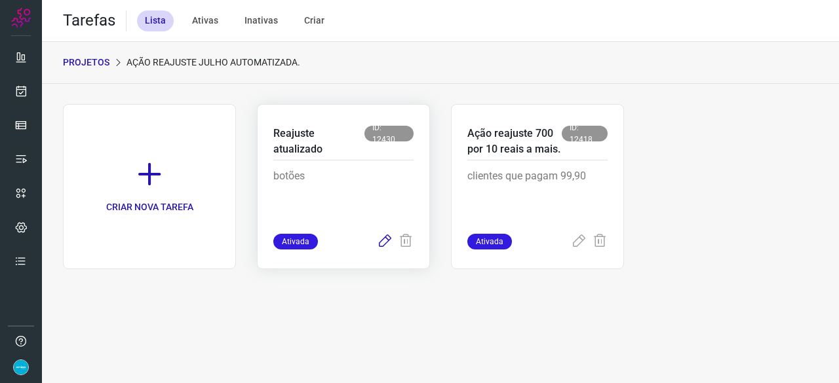
click at [385, 242] on icon at bounding box center [385, 242] width 16 height 16
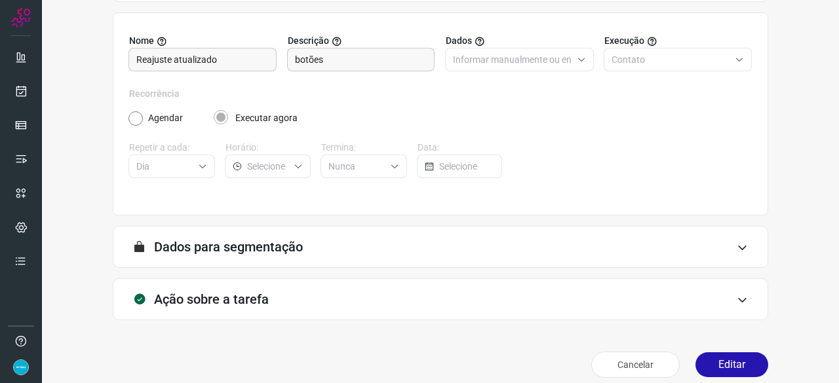
scroll to position [128, 0]
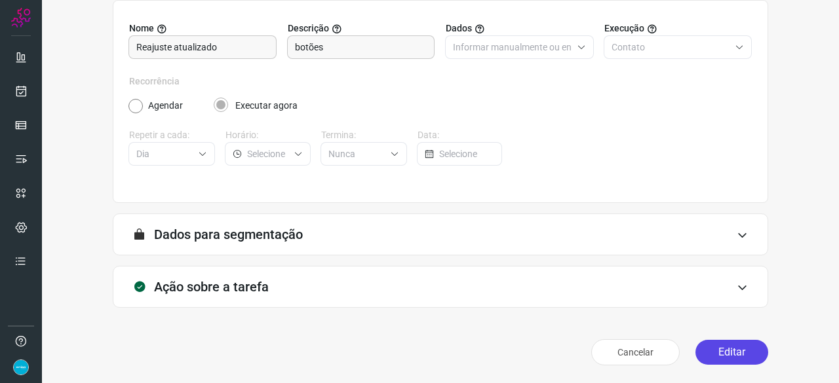
click at [733, 346] on button "Editar" at bounding box center [731, 352] width 73 height 25
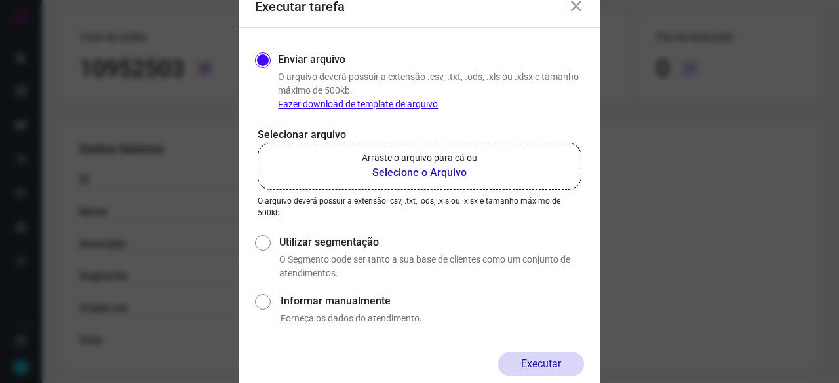
click at [434, 176] on b "Selecione o Arquivo" at bounding box center [419, 173] width 115 height 16
click at [0, 0] on input "Arraste o arquivo para cá ou Selecione o Arquivo" at bounding box center [0, 0] width 0 height 0
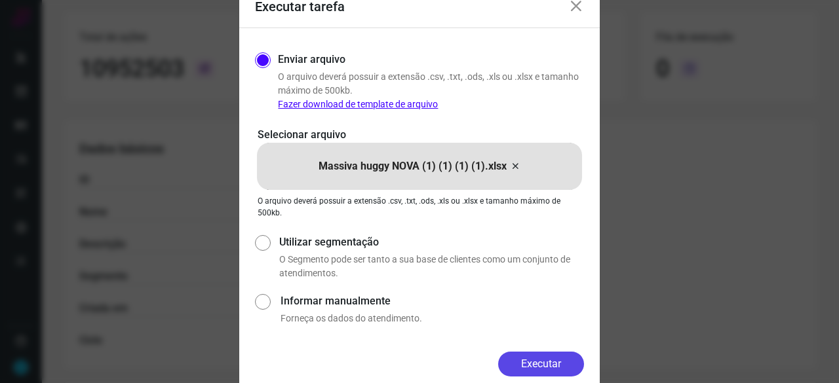
click at [563, 356] on button "Executar" at bounding box center [541, 364] width 86 height 25
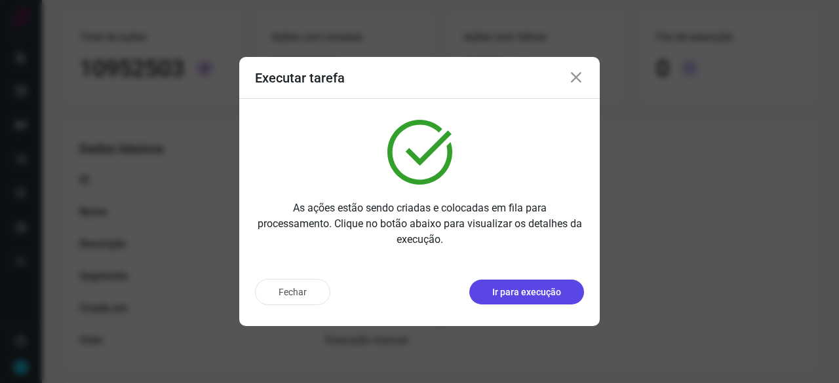
click at [560, 294] on p "Ir para execução" at bounding box center [526, 293] width 69 height 14
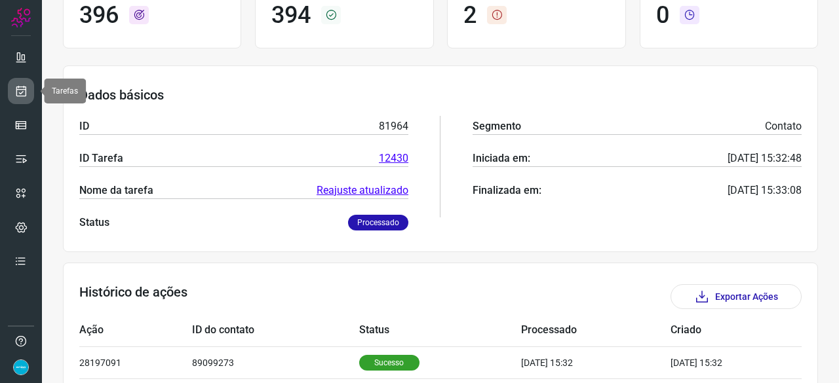
click at [22, 91] on icon at bounding box center [21, 91] width 14 height 13
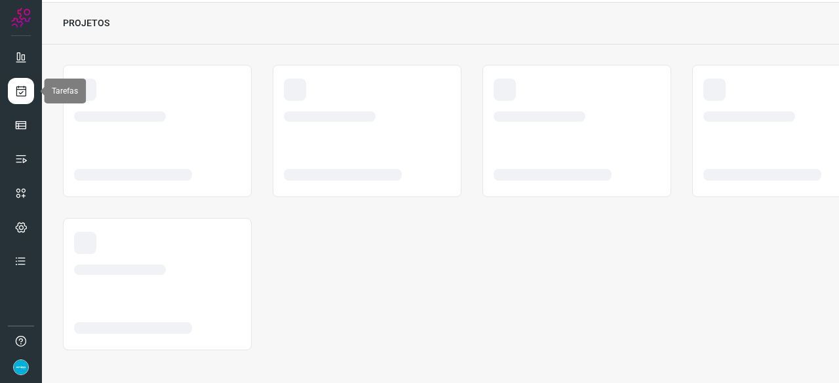
scroll to position [39, 0]
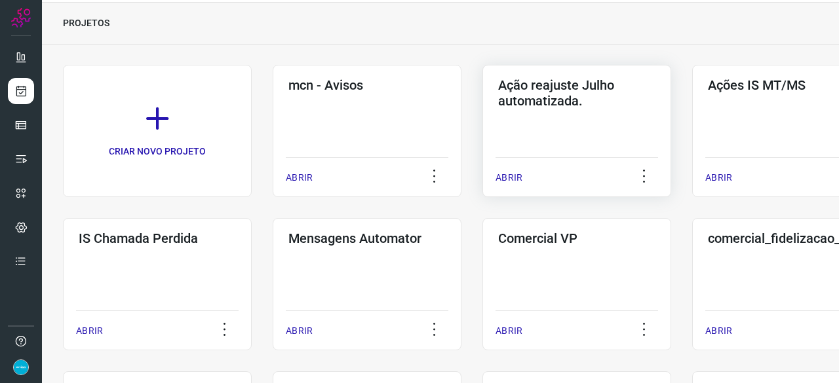
click at [511, 172] on p "ABRIR" at bounding box center [509, 178] width 27 height 14
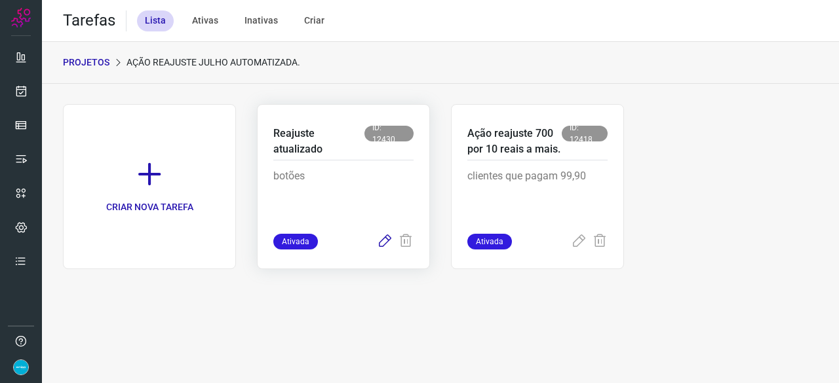
click at [385, 238] on icon at bounding box center [385, 242] width 16 height 16
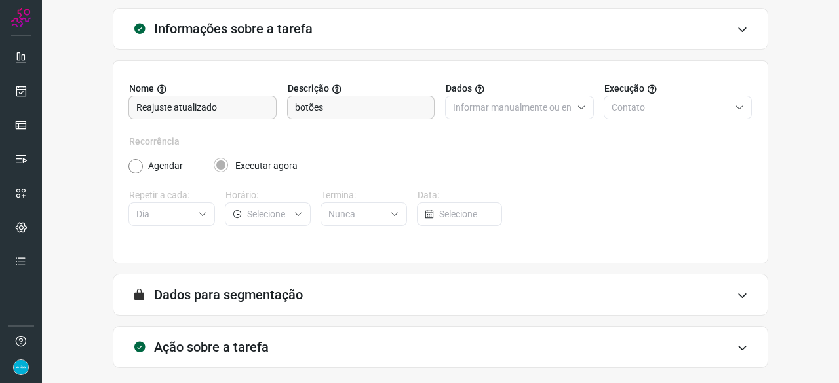
scroll to position [128, 0]
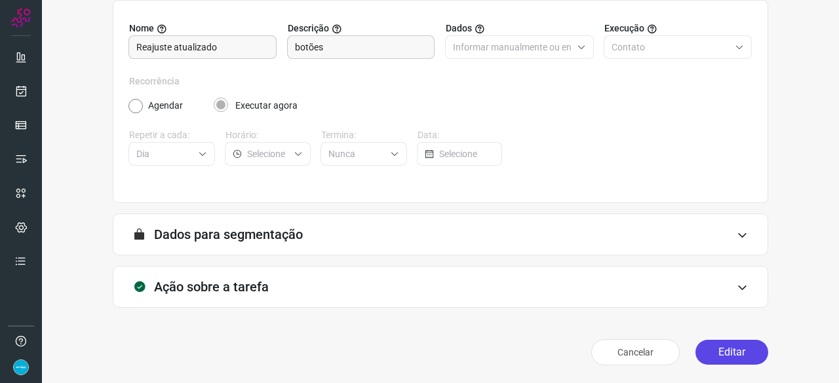
click at [707, 346] on button "Editar" at bounding box center [731, 352] width 73 height 25
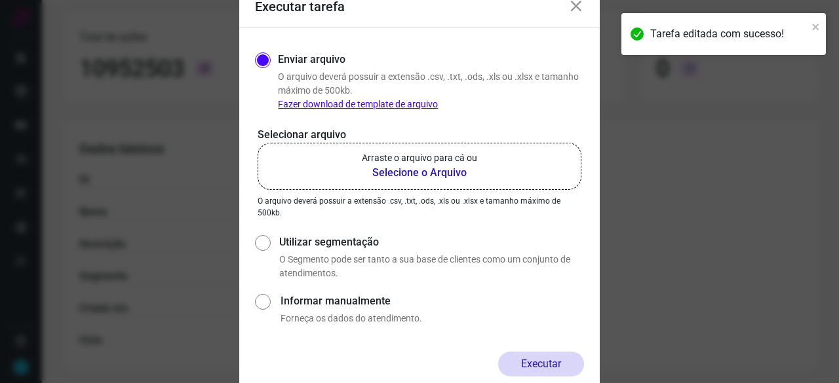
click at [425, 170] on b "Selecione o Arquivo" at bounding box center [419, 173] width 115 height 16
click at [0, 0] on input "Arraste o arquivo para cá ou Selecione o Arquivo" at bounding box center [0, 0] width 0 height 0
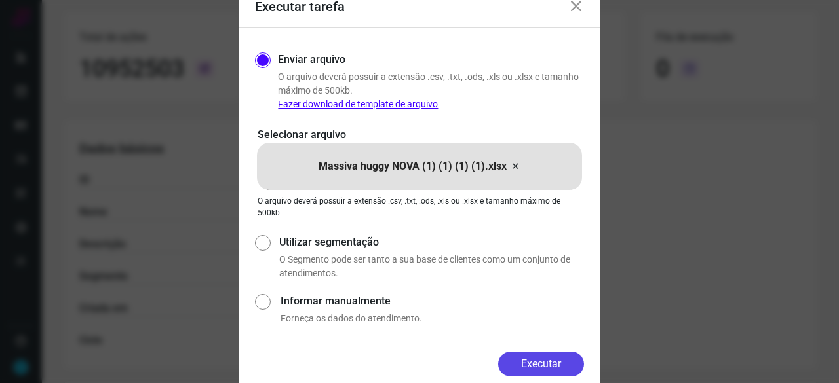
click at [543, 361] on button "Executar" at bounding box center [541, 364] width 86 height 25
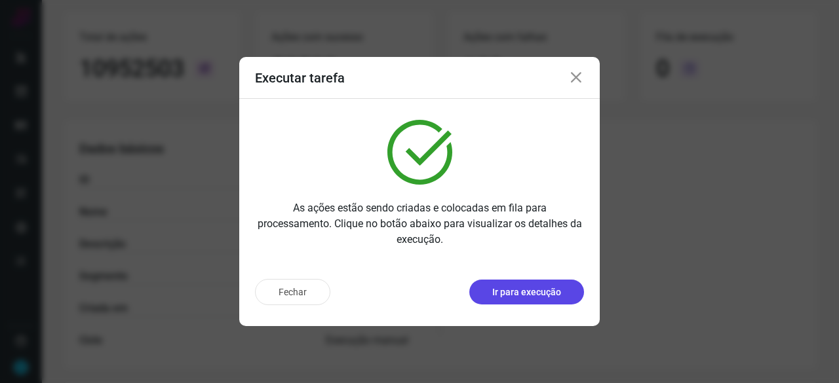
click at [556, 296] on p "Ir para execução" at bounding box center [526, 293] width 69 height 14
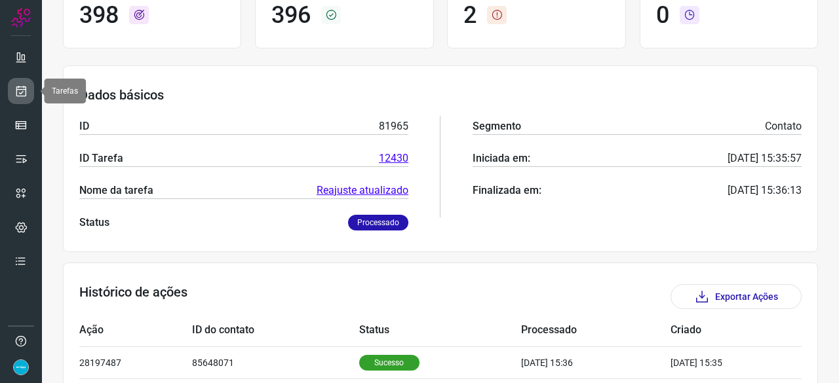
click at [24, 89] on icon at bounding box center [21, 91] width 14 height 13
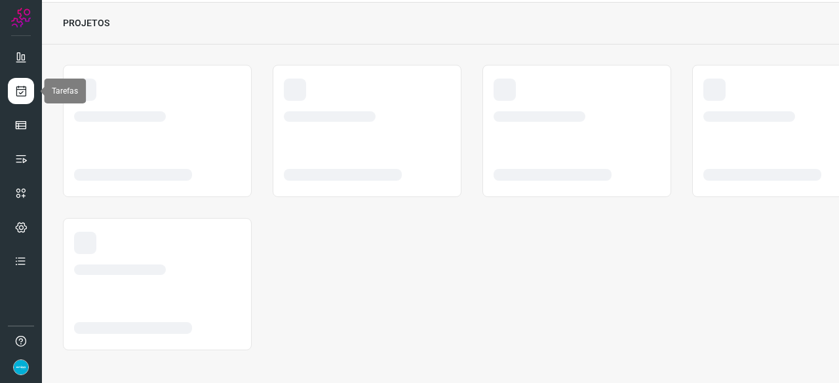
scroll to position [39, 0]
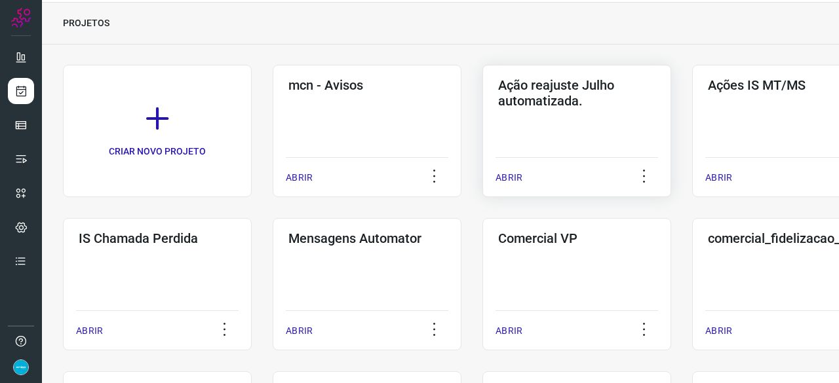
click at [517, 177] on p "ABRIR" at bounding box center [509, 178] width 27 height 14
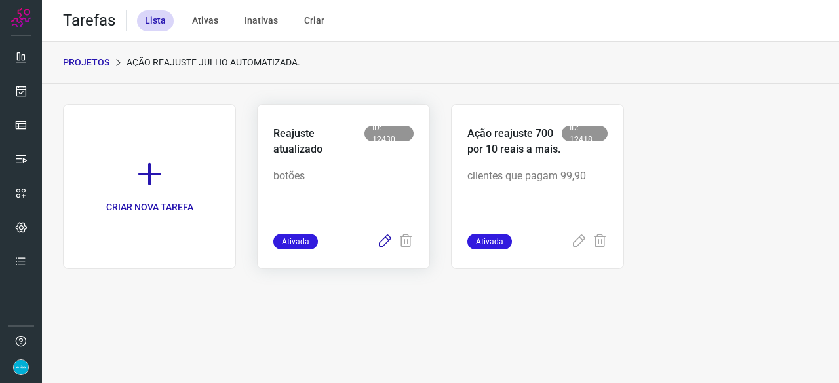
click at [385, 241] on icon at bounding box center [385, 242] width 16 height 16
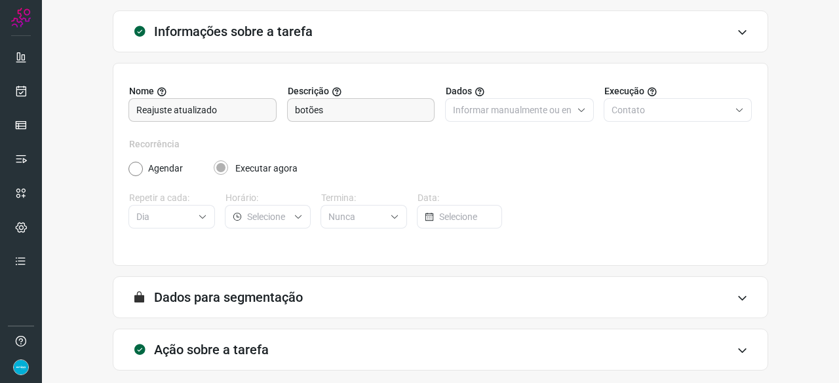
scroll to position [128, 0]
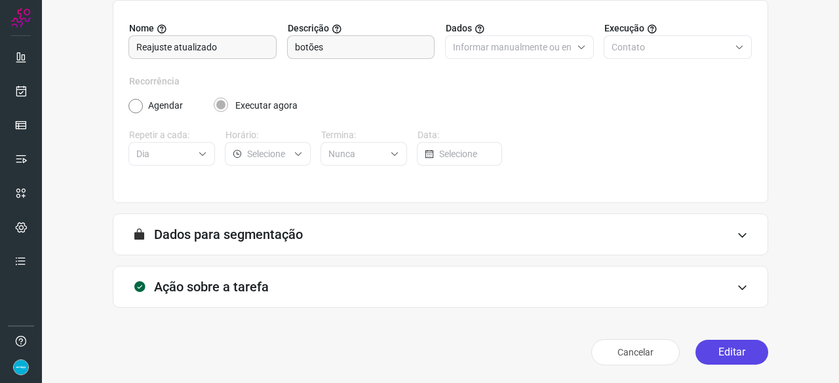
click at [716, 351] on button "Editar" at bounding box center [731, 352] width 73 height 25
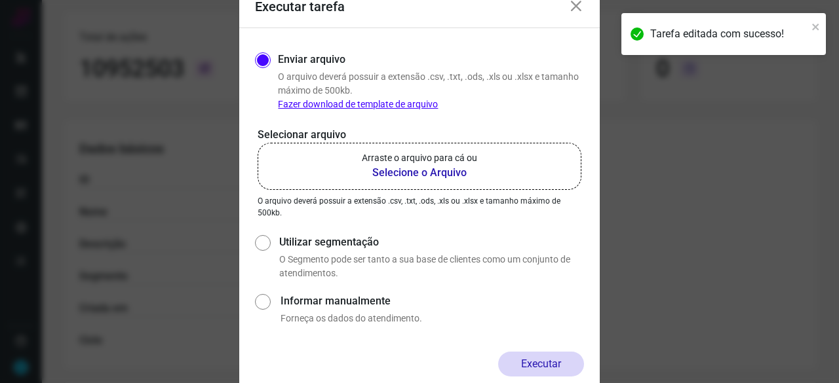
click at [393, 171] on b "Selecione o Arquivo" at bounding box center [419, 173] width 115 height 16
click at [0, 0] on input "Arraste o arquivo para cá ou Selecione o Arquivo" at bounding box center [0, 0] width 0 height 0
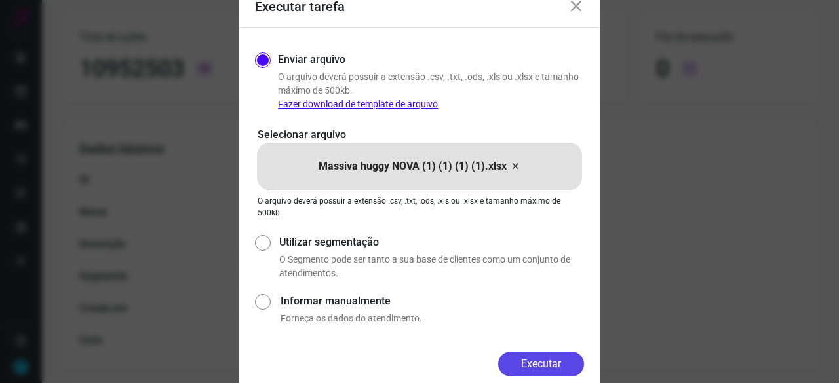
click at [565, 361] on button "Executar" at bounding box center [541, 364] width 86 height 25
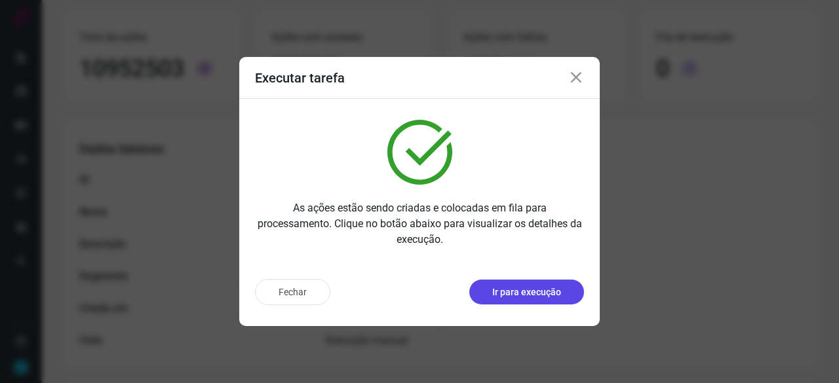
click at [537, 288] on p "Ir para execução" at bounding box center [526, 293] width 69 height 14
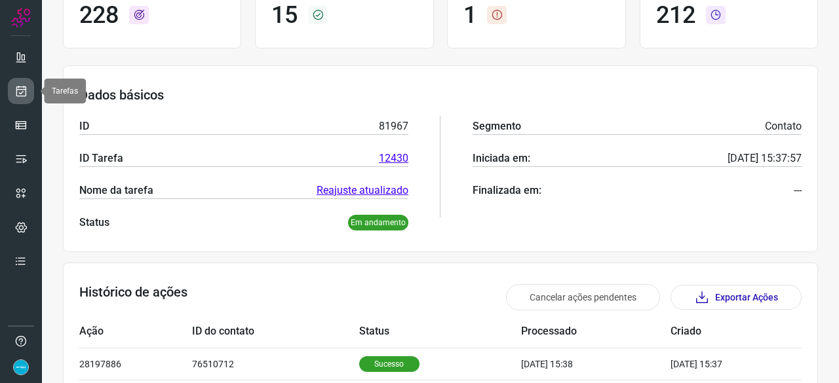
click at [20, 94] on icon at bounding box center [21, 91] width 14 height 13
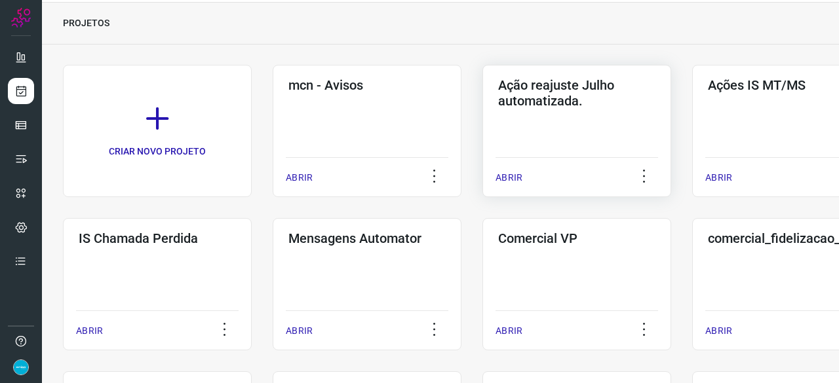
click at [509, 178] on p "ABRIR" at bounding box center [509, 178] width 27 height 14
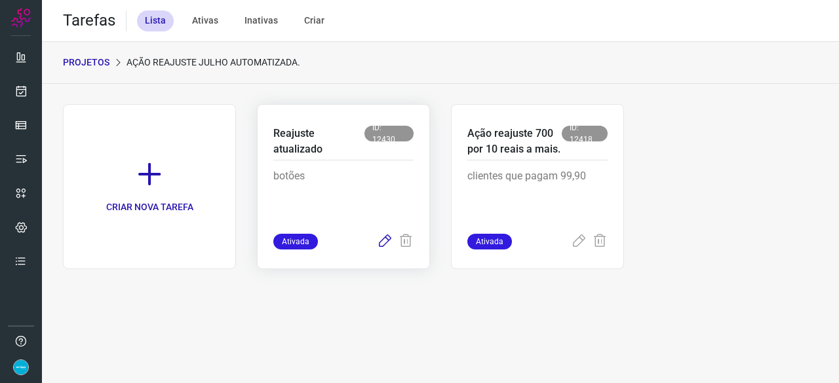
click at [385, 239] on icon at bounding box center [385, 242] width 16 height 16
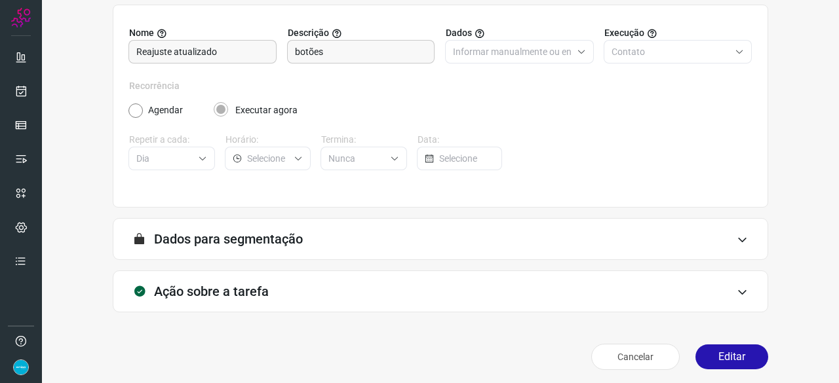
scroll to position [128, 0]
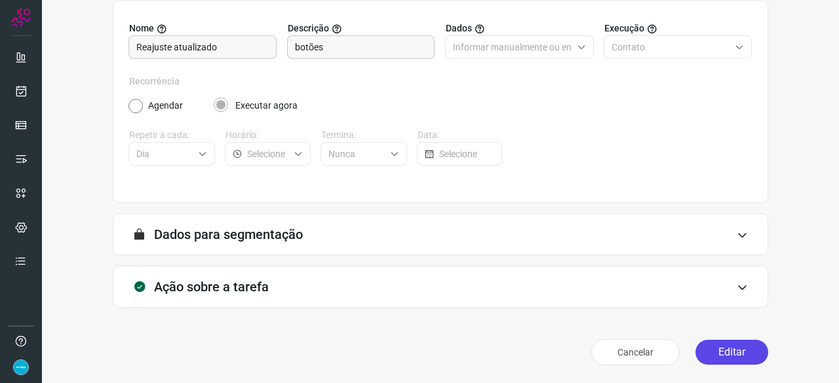
click at [718, 349] on button "Editar" at bounding box center [731, 352] width 73 height 25
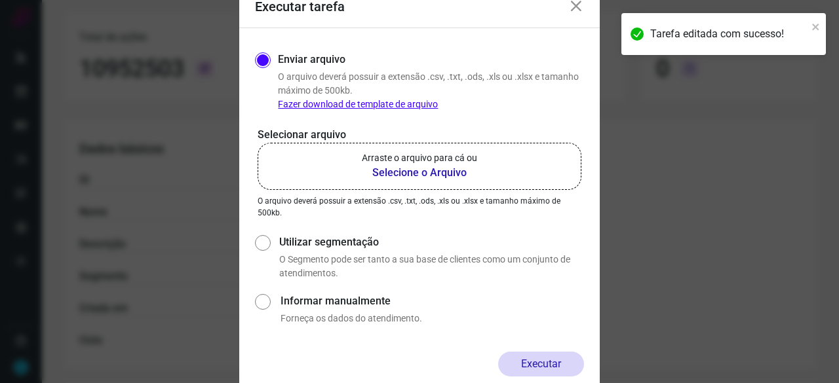
click at [413, 174] on b "Selecione o Arquivo" at bounding box center [419, 173] width 115 height 16
click at [0, 0] on input "Arraste o arquivo para cá ou Selecione o Arquivo" at bounding box center [0, 0] width 0 height 0
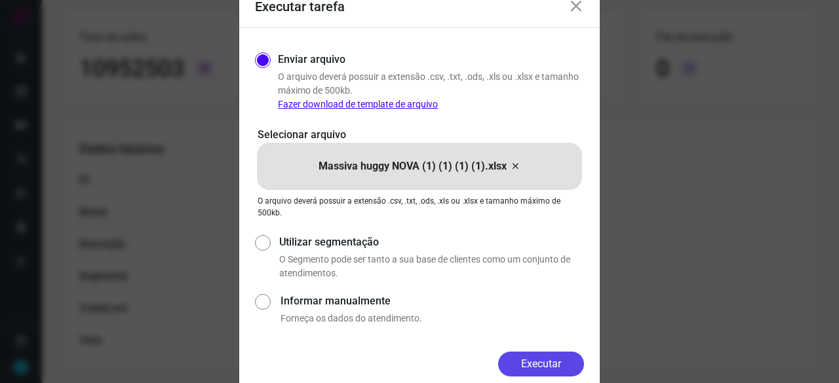
click at [532, 366] on button "Executar" at bounding box center [541, 364] width 86 height 25
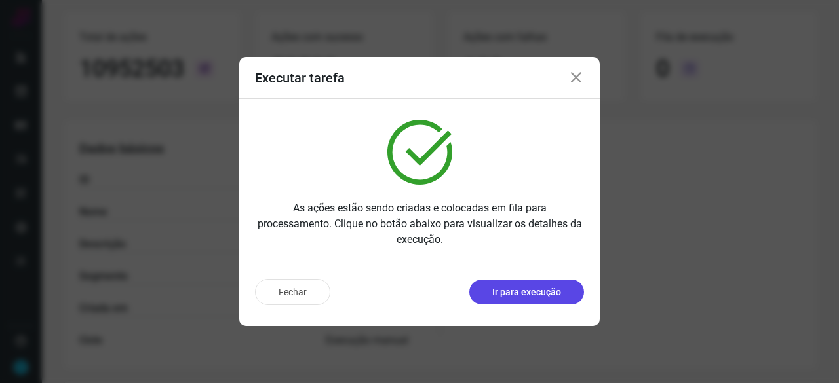
click at [531, 298] on p "Ir para execução" at bounding box center [526, 293] width 69 height 14
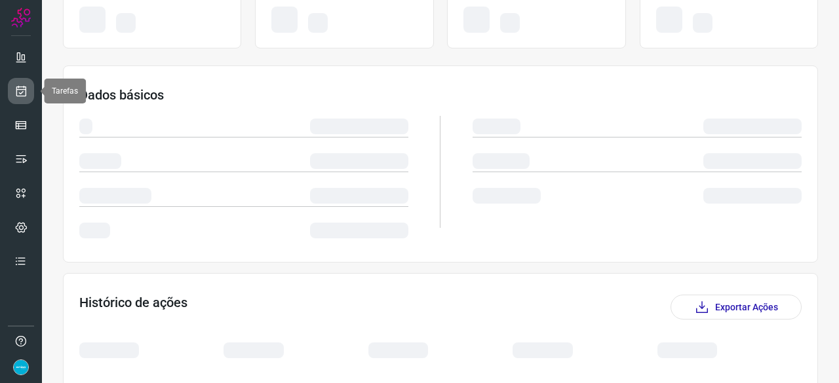
click at [31, 90] on link at bounding box center [21, 91] width 26 height 26
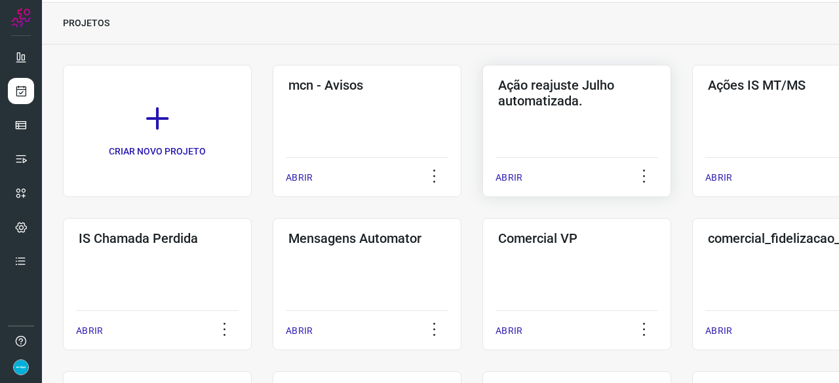
click at [509, 175] on p "ABRIR" at bounding box center [509, 178] width 27 height 14
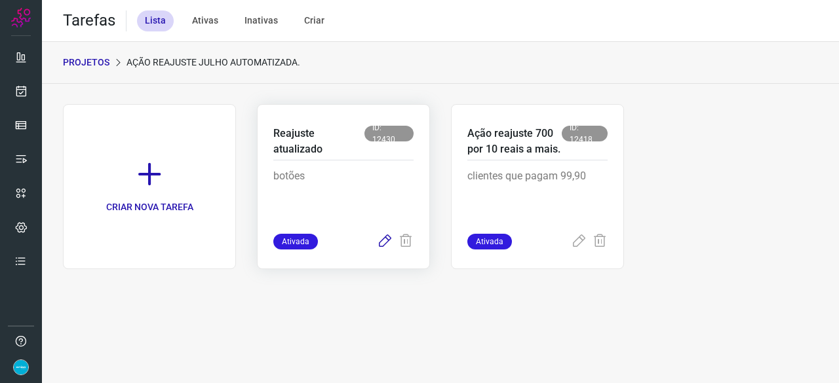
click at [383, 241] on icon at bounding box center [385, 242] width 16 height 16
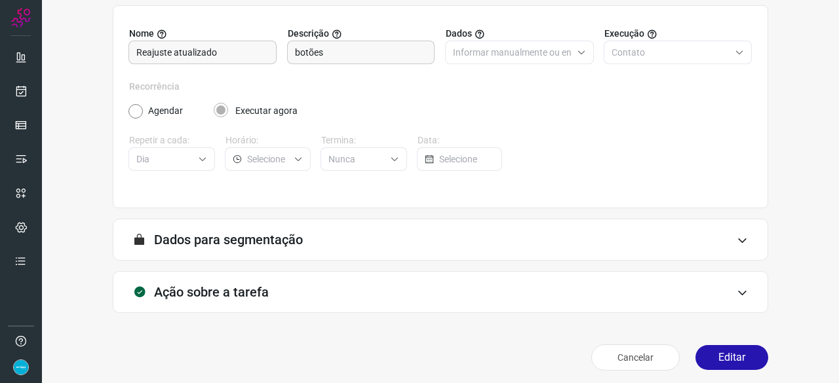
scroll to position [128, 0]
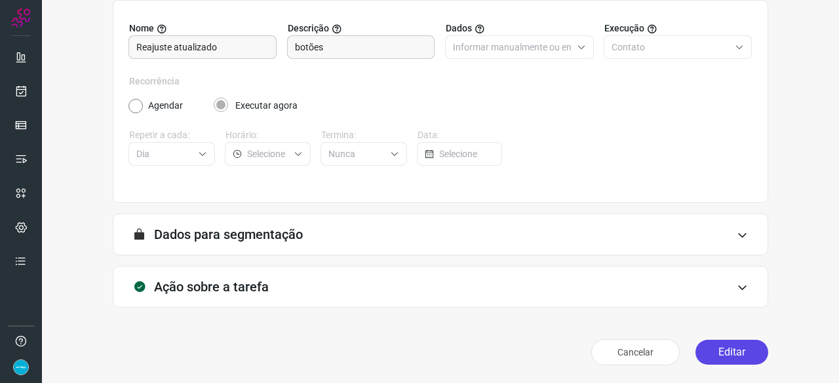
click at [716, 351] on button "Editar" at bounding box center [731, 352] width 73 height 25
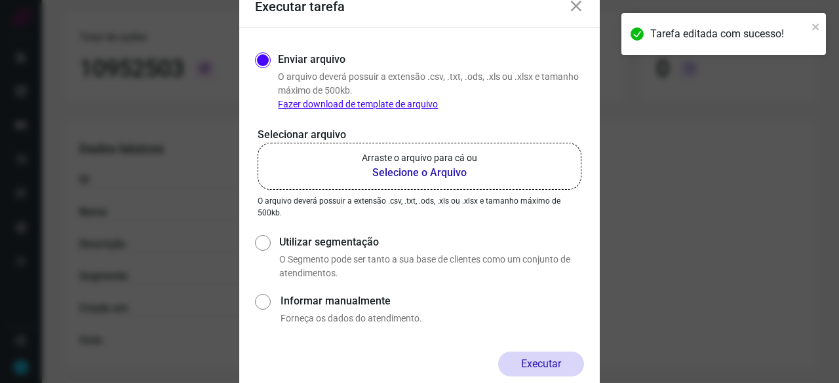
click at [379, 175] on b "Selecione o Arquivo" at bounding box center [419, 173] width 115 height 16
click at [0, 0] on input "Arraste o arquivo para cá ou Selecione o Arquivo" at bounding box center [0, 0] width 0 height 0
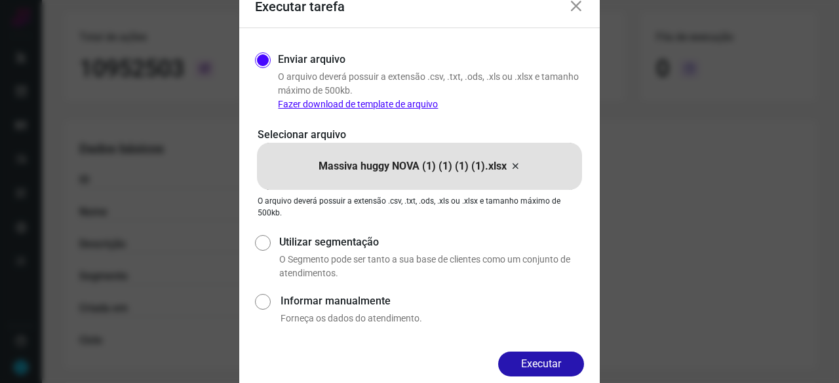
drag, startPoint x: 537, startPoint y: 357, endPoint x: 543, endPoint y: 352, distance: 7.5
click at [539, 356] on button "Executar" at bounding box center [541, 364] width 86 height 25
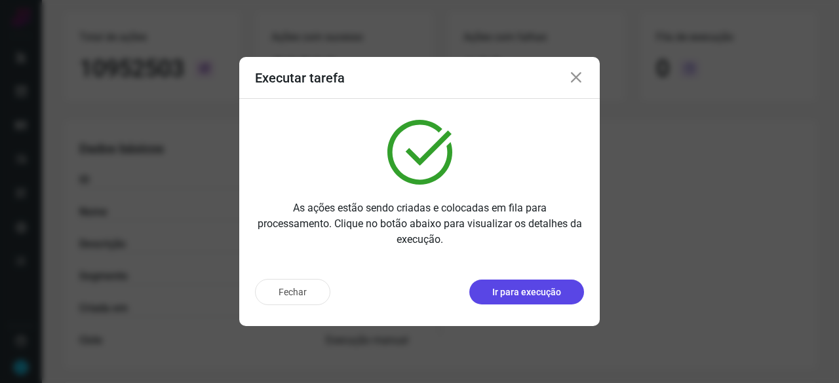
click at [531, 293] on p "Ir para execução" at bounding box center [526, 293] width 69 height 14
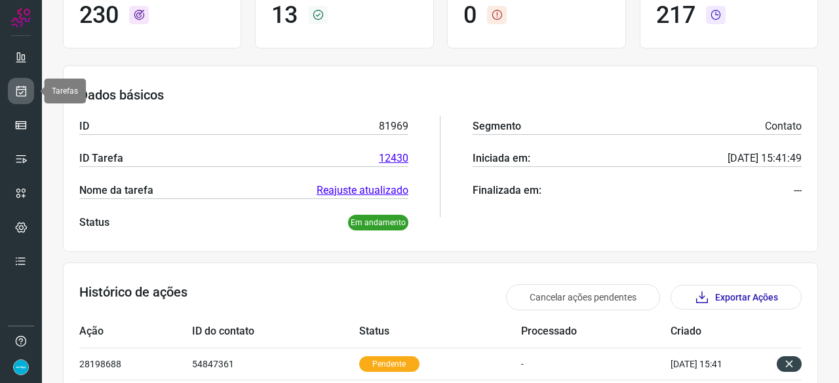
click at [24, 87] on icon at bounding box center [21, 91] width 14 height 13
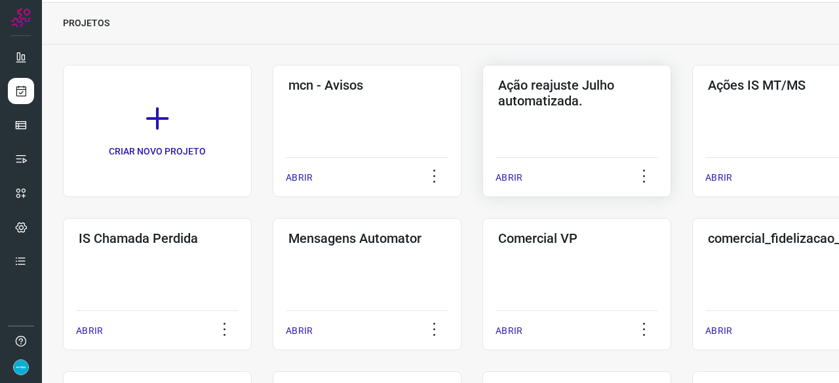
click at [509, 174] on p "ABRIR" at bounding box center [509, 178] width 27 height 14
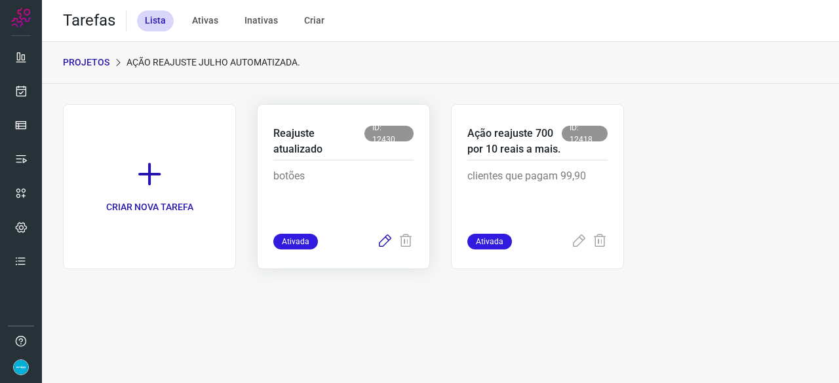
click at [382, 243] on icon at bounding box center [385, 242] width 16 height 16
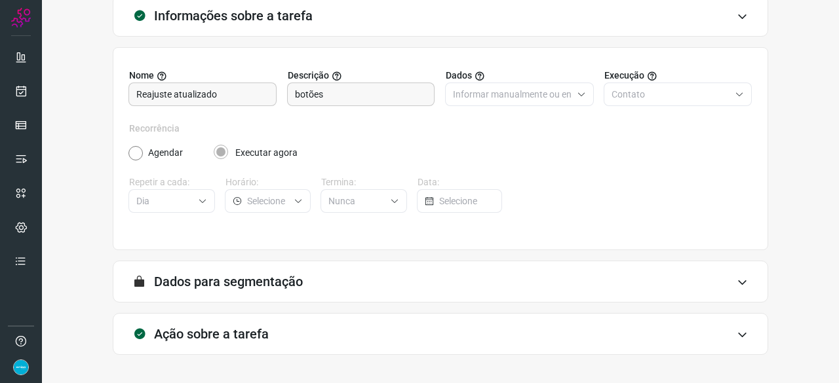
scroll to position [128, 0]
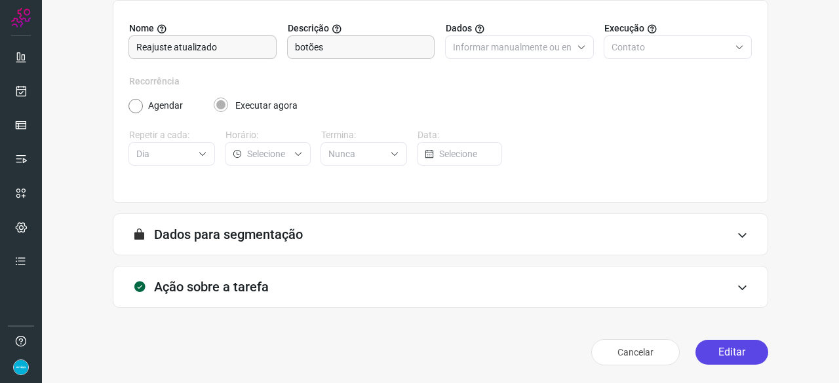
click at [723, 351] on button "Editar" at bounding box center [731, 352] width 73 height 25
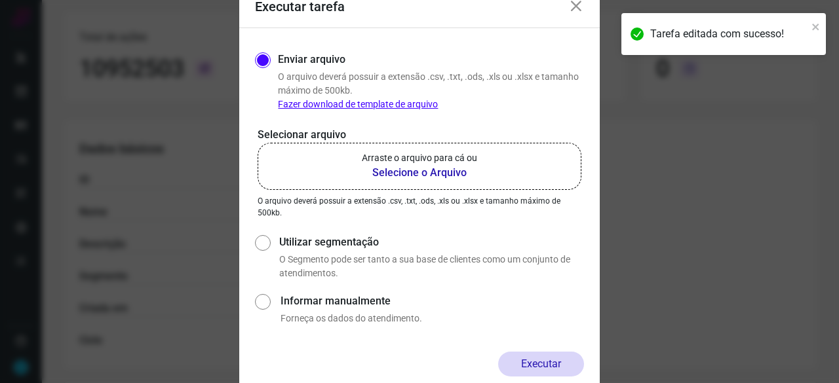
click at [396, 171] on b "Selecione o Arquivo" at bounding box center [419, 173] width 115 height 16
click at [0, 0] on input "Arraste o arquivo para cá ou Selecione o Arquivo" at bounding box center [0, 0] width 0 height 0
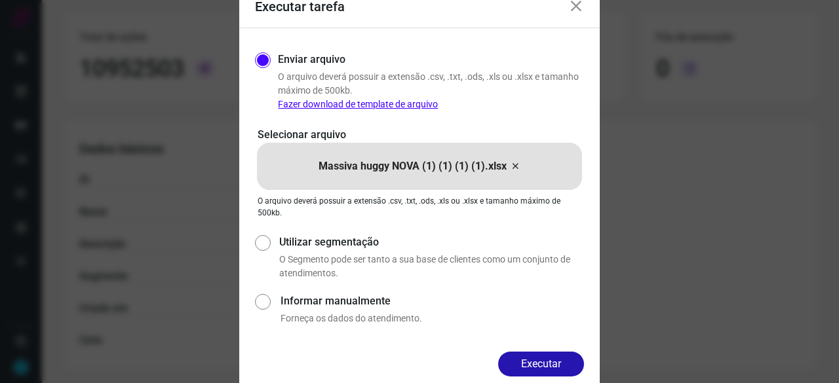
drag, startPoint x: 534, startPoint y: 367, endPoint x: 574, endPoint y: 372, distance: 40.9
click at [536, 367] on button "Executar" at bounding box center [541, 364] width 86 height 25
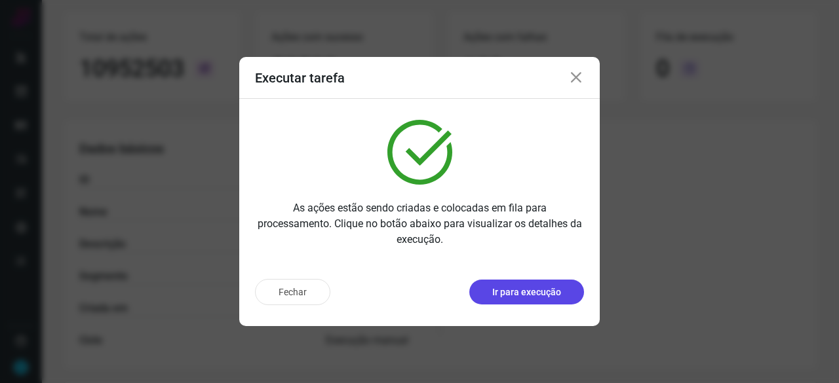
click at [522, 293] on p "Ir para execução" at bounding box center [526, 293] width 69 height 14
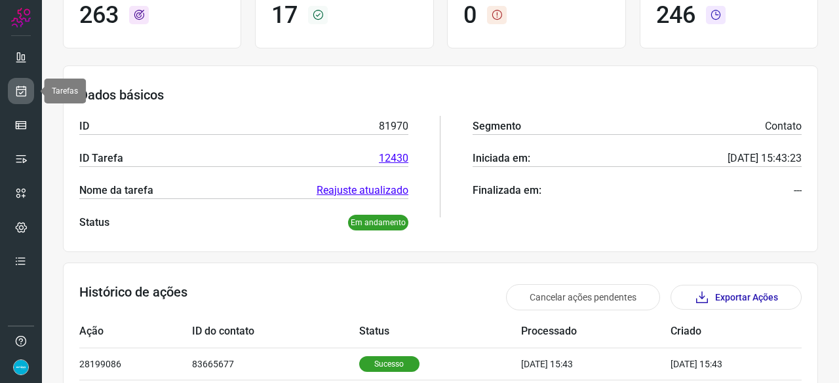
click at [26, 90] on icon at bounding box center [21, 91] width 14 height 13
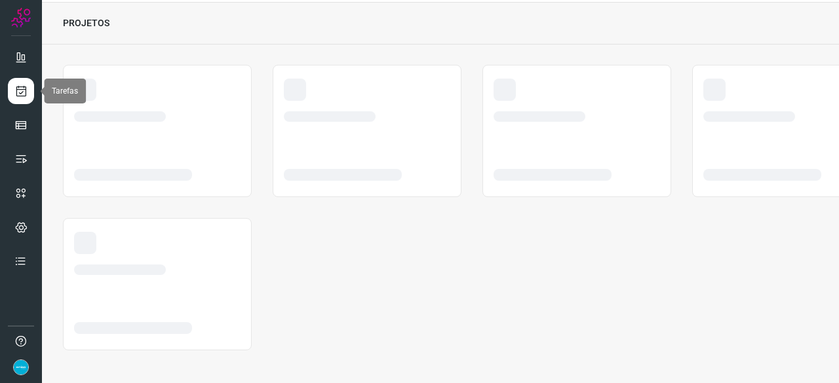
scroll to position [39, 0]
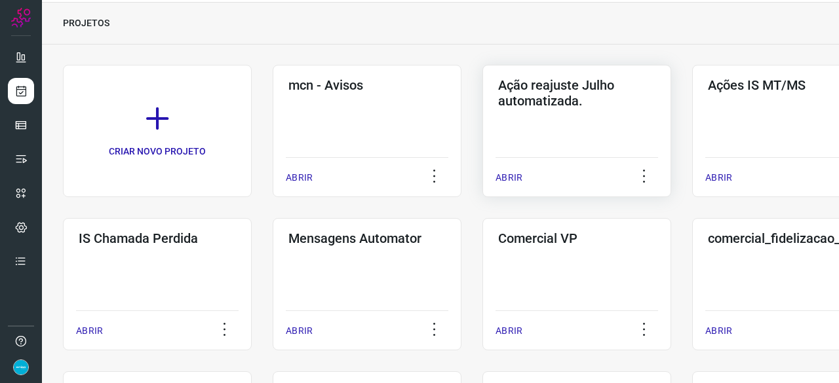
click at [513, 175] on p "ABRIR" at bounding box center [509, 178] width 27 height 14
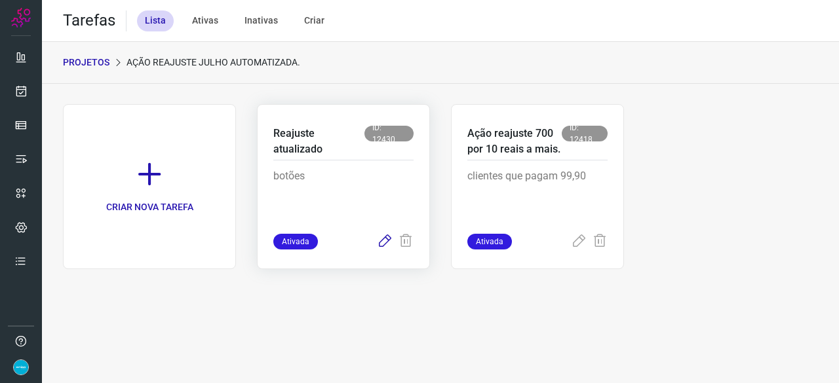
click at [383, 240] on icon at bounding box center [385, 242] width 16 height 16
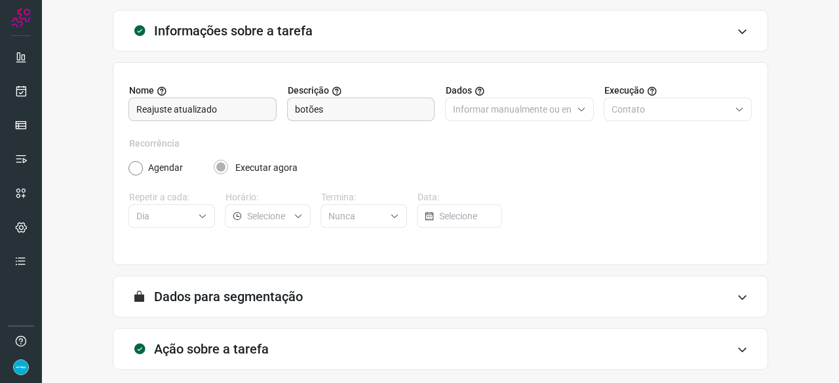
scroll to position [128, 0]
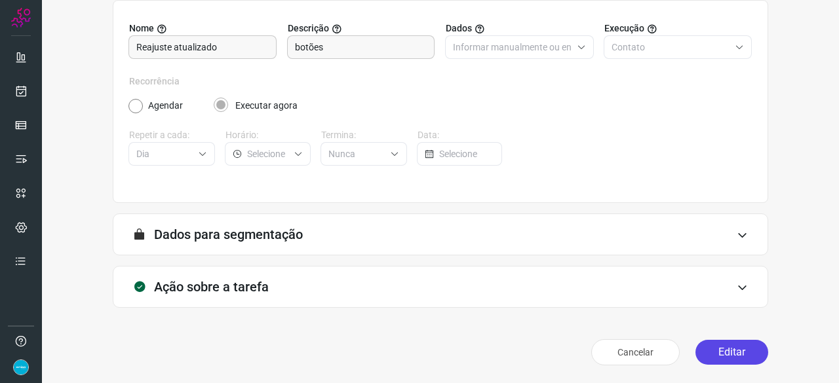
click at [712, 344] on button "Editar" at bounding box center [731, 352] width 73 height 25
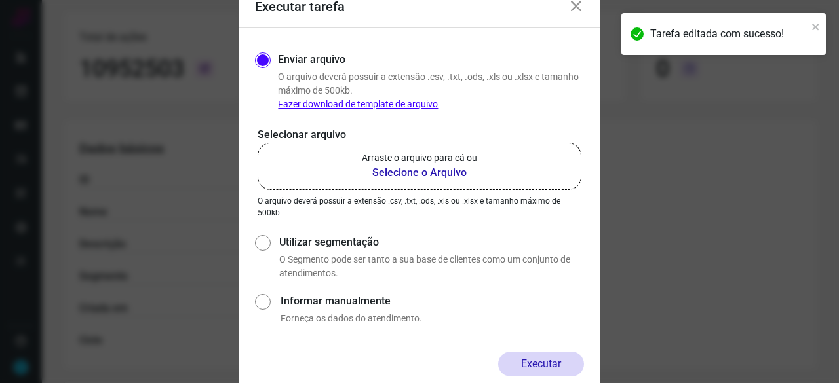
click at [397, 170] on b "Selecione o Arquivo" at bounding box center [419, 173] width 115 height 16
click at [0, 0] on input "Arraste o arquivo para cá ou Selecione o Arquivo" at bounding box center [0, 0] width 0 height 0
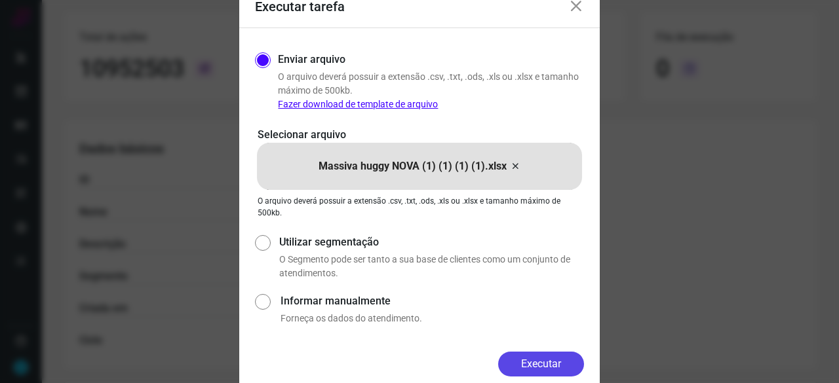
click at [551, 364] on button "Executar" at bounding box center [541, 364] width 86 height 25
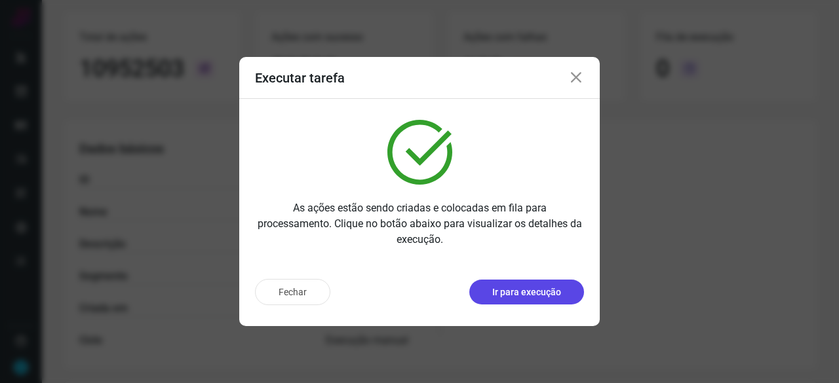
click at [542, 300] on button "Ir para execução" at bounding box center [526, 292] width 115 height 25
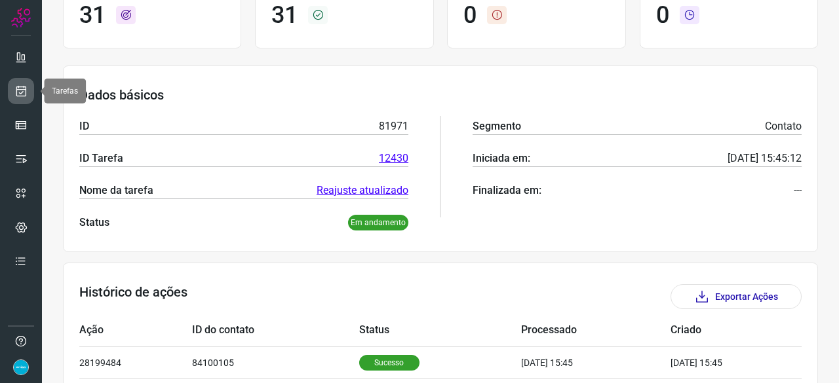
click at [22, 88] on icon at bounding box center [21, 91] width 14 height 13
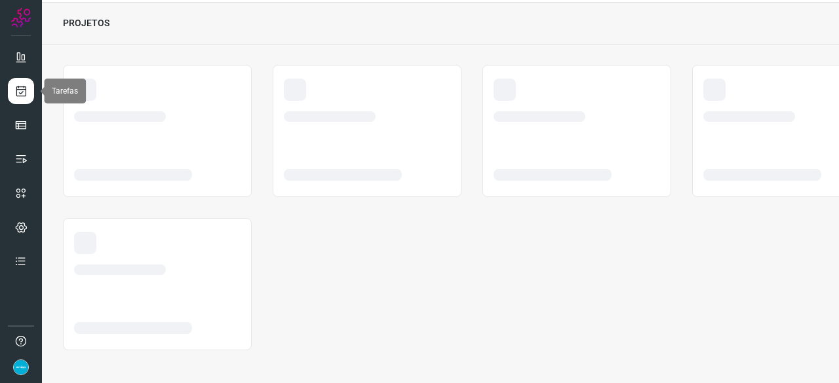
scroll to position [39, 0]
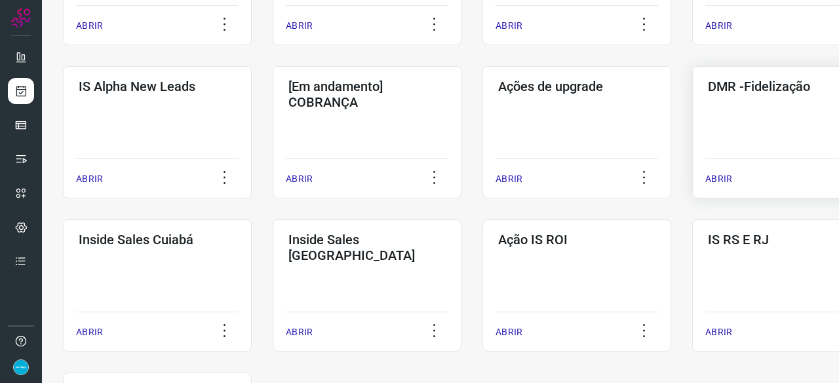
click at [716, 178] on p "ABRIR" at bounding box center [718, 179] width 27 height 14
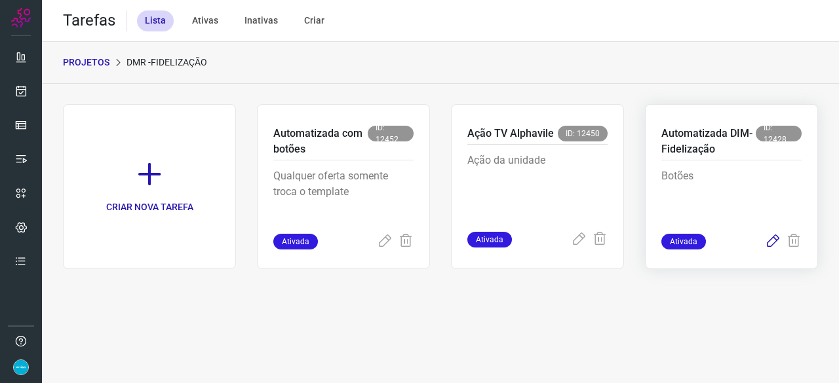
click at [775, 242] on icon at bounding box center [773, 242] width 16 height 16
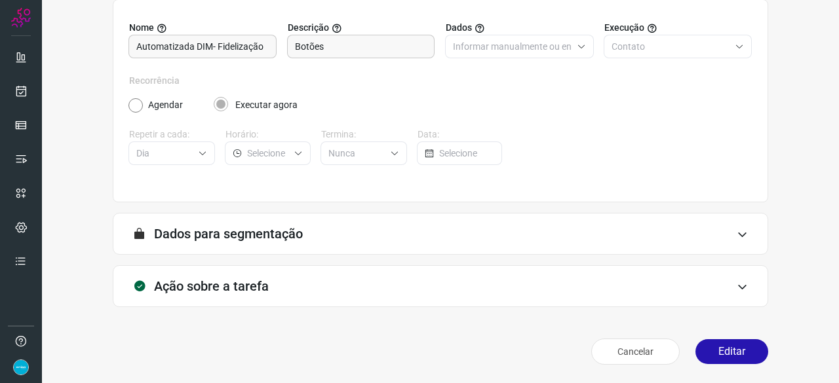
scroll to position [128, 0]
click at [720, 349] on button "Editar" at bounding box center [731, 352] width 73 height 25
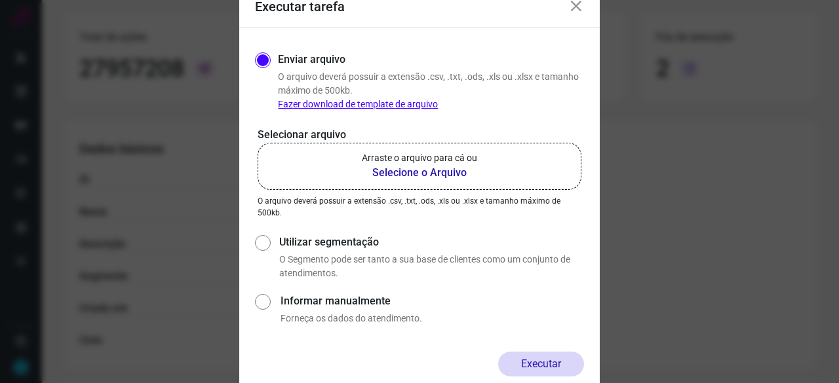
click at [392, 170] on b "Selecione o Arquivo" at bounding box center [419, 173] width 115 height 16
click at [0, 0] on input "Arraste o arquivo para cá ou Selecione o Arquivo" at bounding box center [0, 0] width 0 height 0
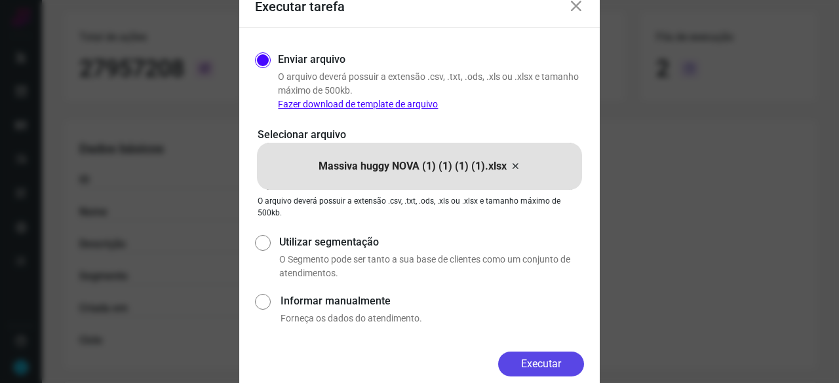
click at [548, 365] on button "Executar" at bounding box center [541, 364] width 86 height 25
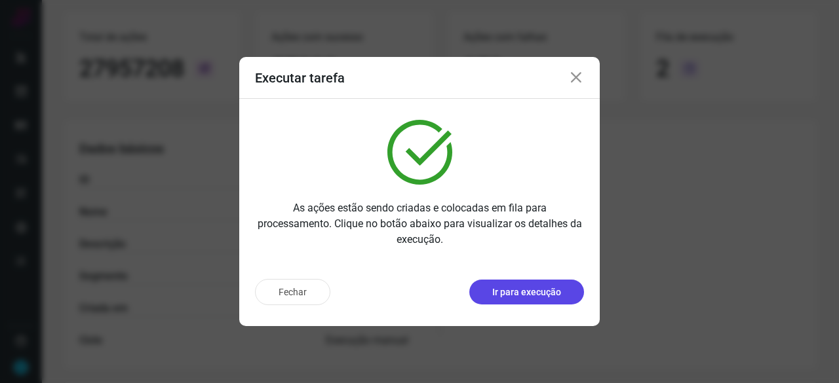
click at [532, 288] on p "Ir para execução" at bounding box center [526, 293] width 69 height 14
